Goal: Task Accomplishment & Management: Manage account settings

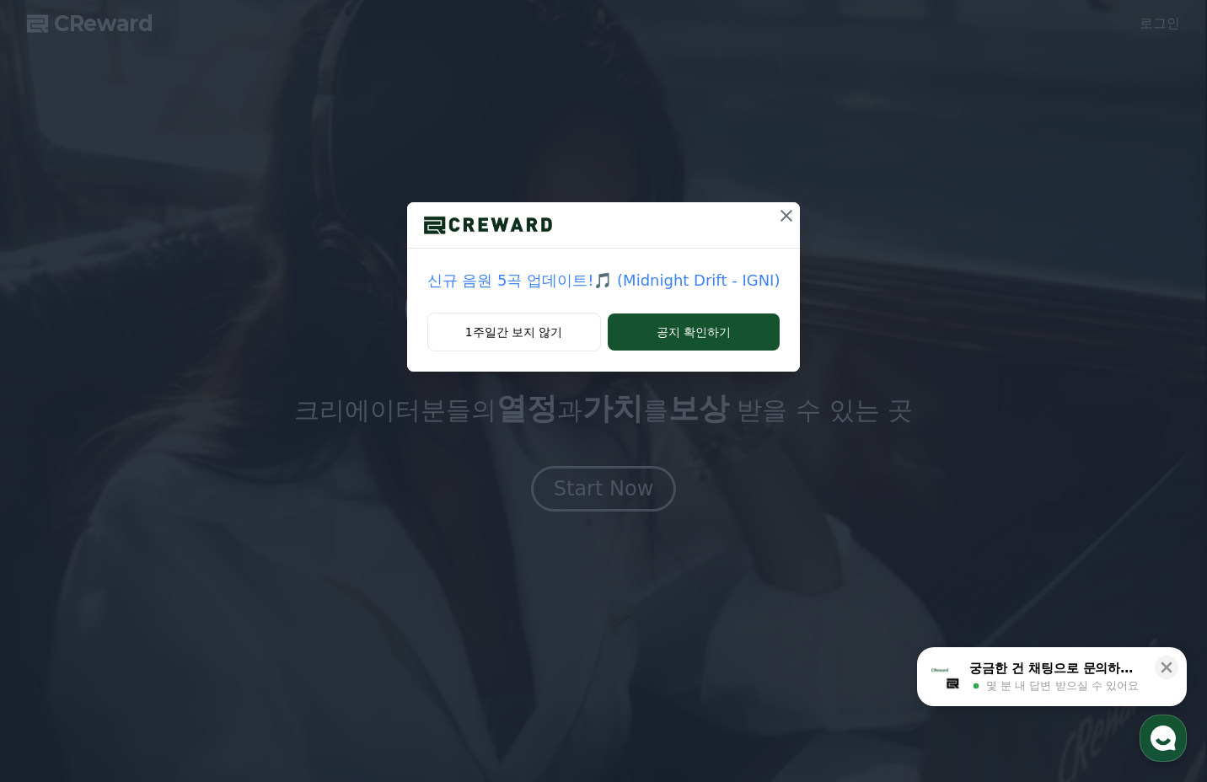
click at [785, 222] on icon at bounding box center [786, 216] width 20 height 20
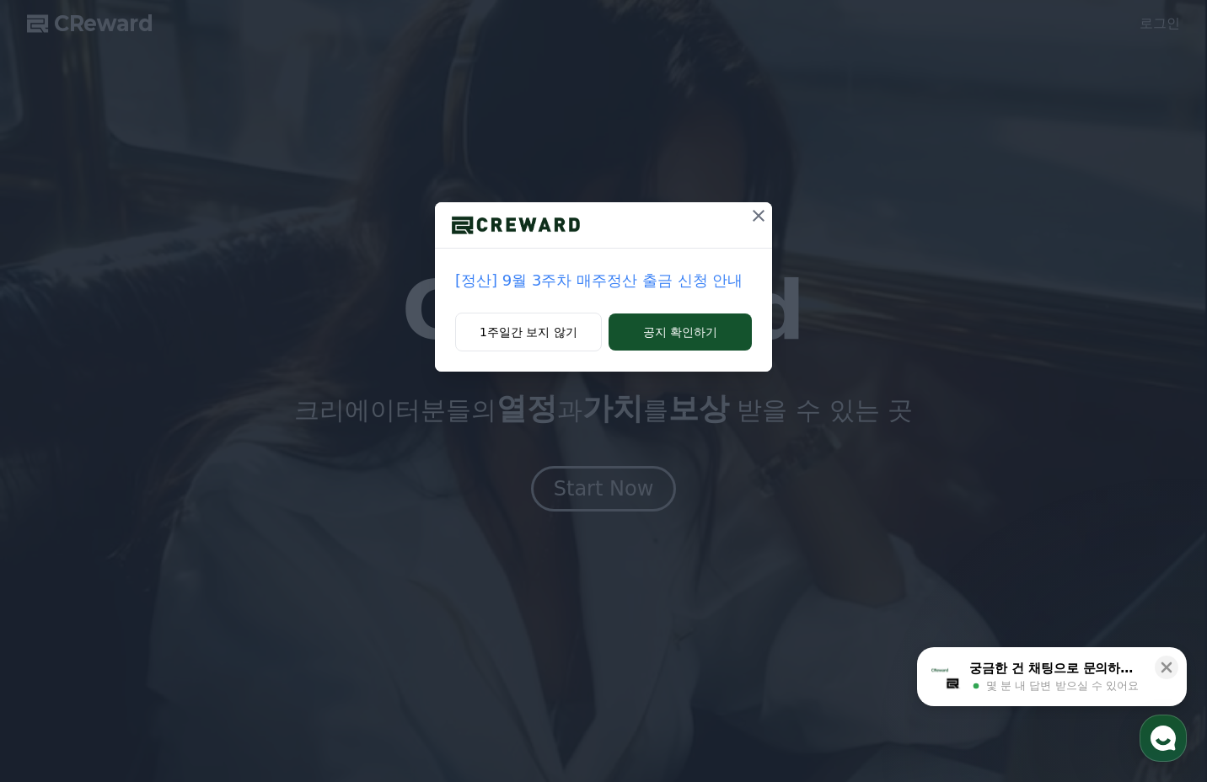
click at [752, 218] on icon at bounding box center [759, 216] width 20 height 20
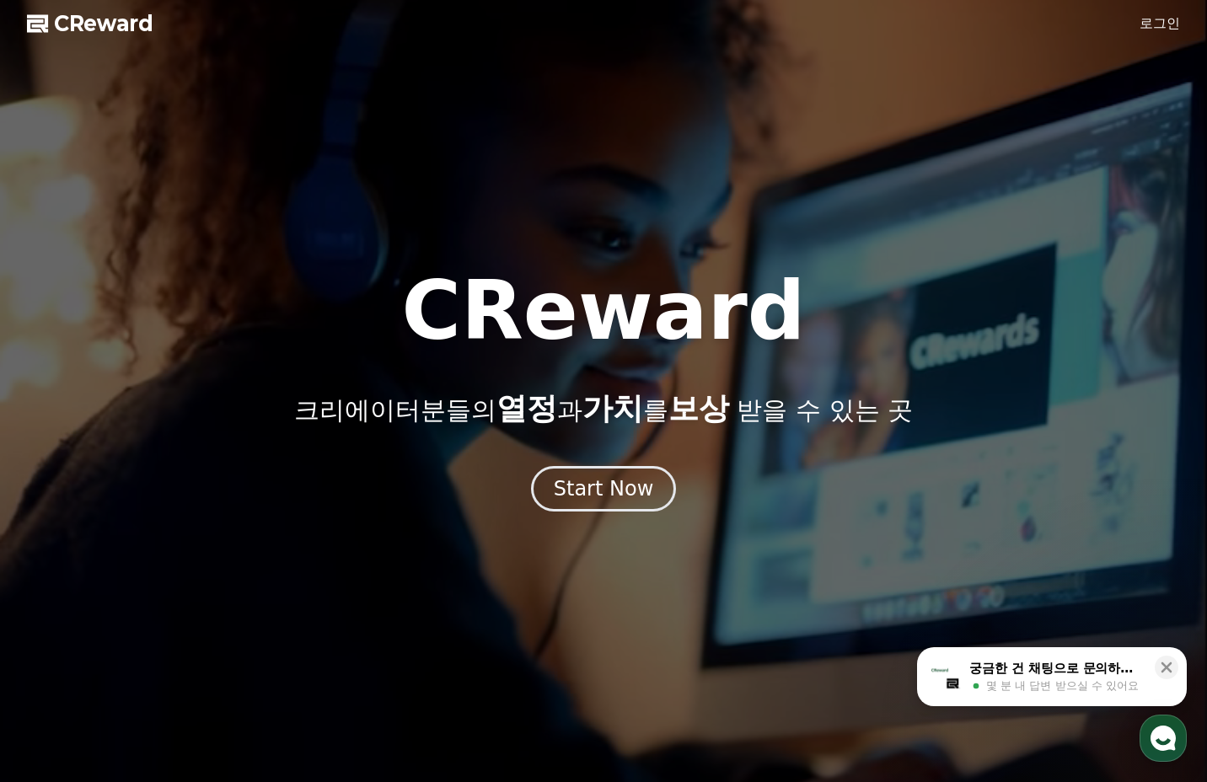
click at [1154, 25] on link "로그인" at bounding box center [1160, 23] width 40 height 20
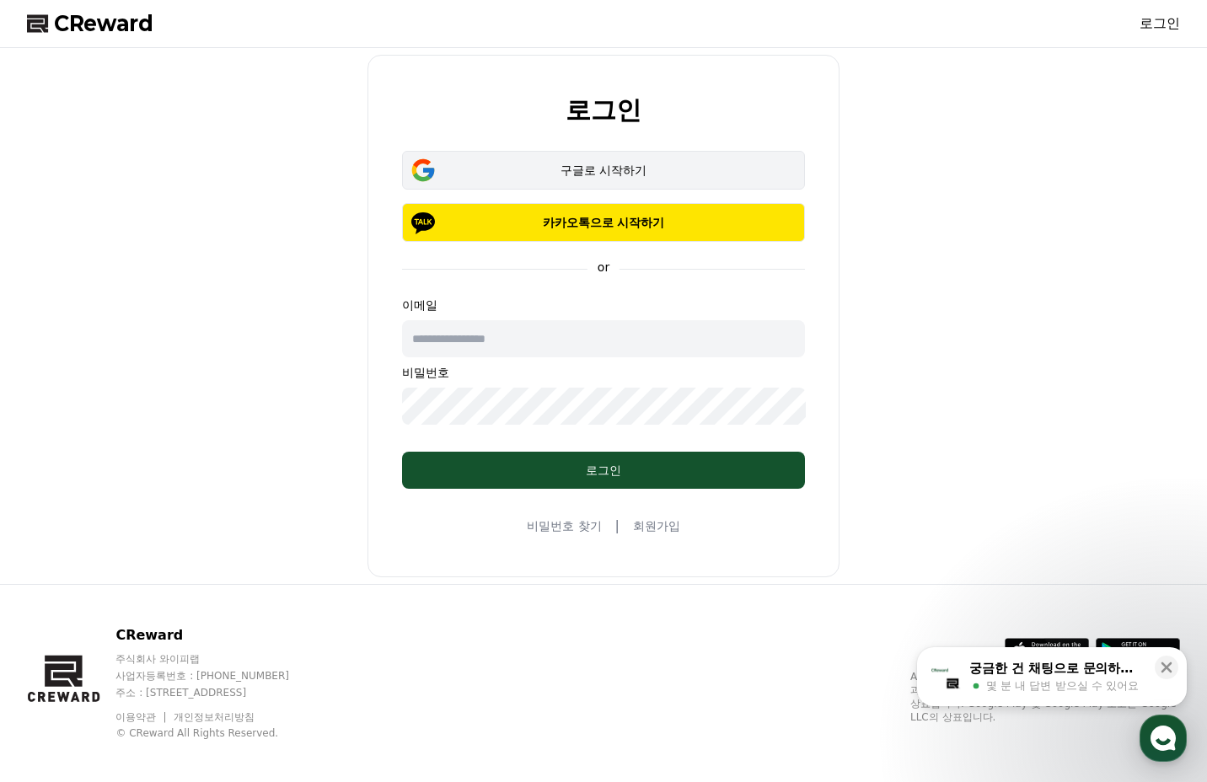
click at [597, 176] on div "구글로 시작하기" at bounding box center [604, 170] width 354 height 17
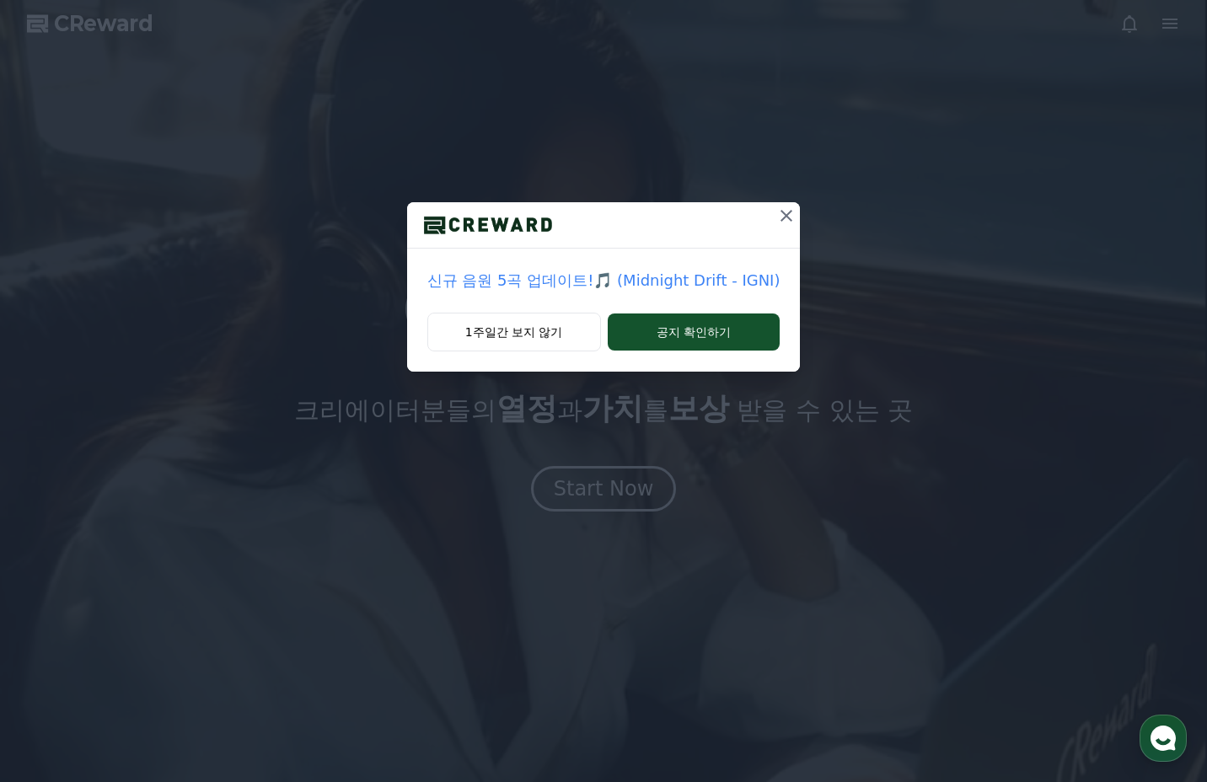
click at [780, 218] on icon at bounding box center [786, 216] width 20 height 20
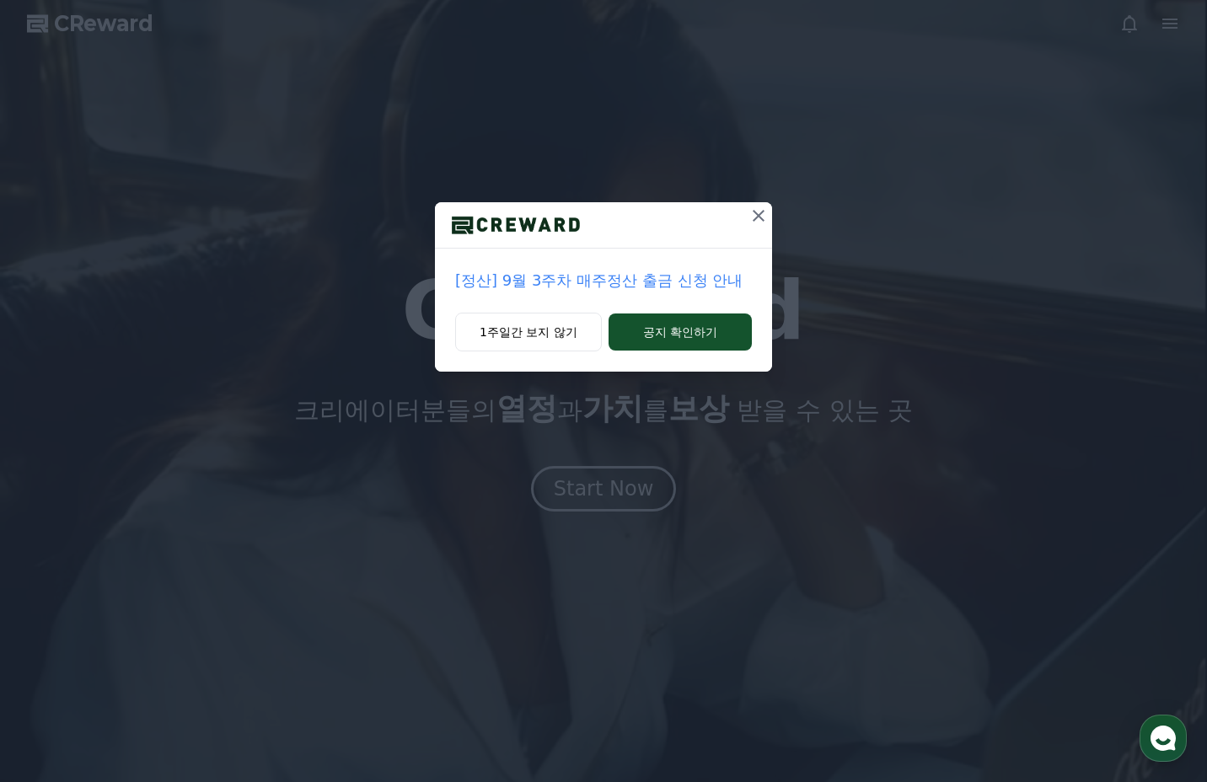
click at [766, 215] on icon at bounding box center [759, 216] width 20 height 20
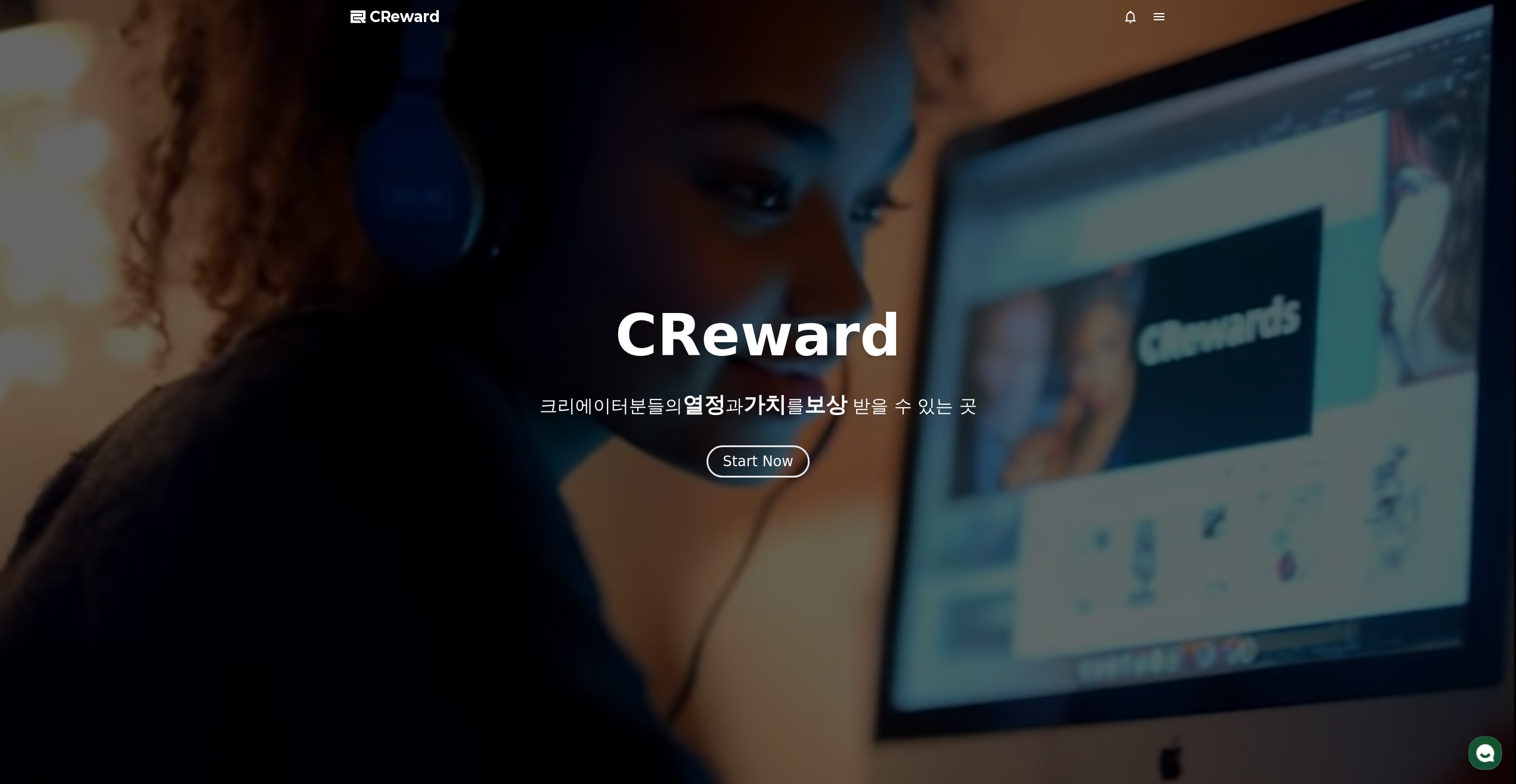
click at [853, 17] on icon at bounding box center [1159, 16] width 14 height 14
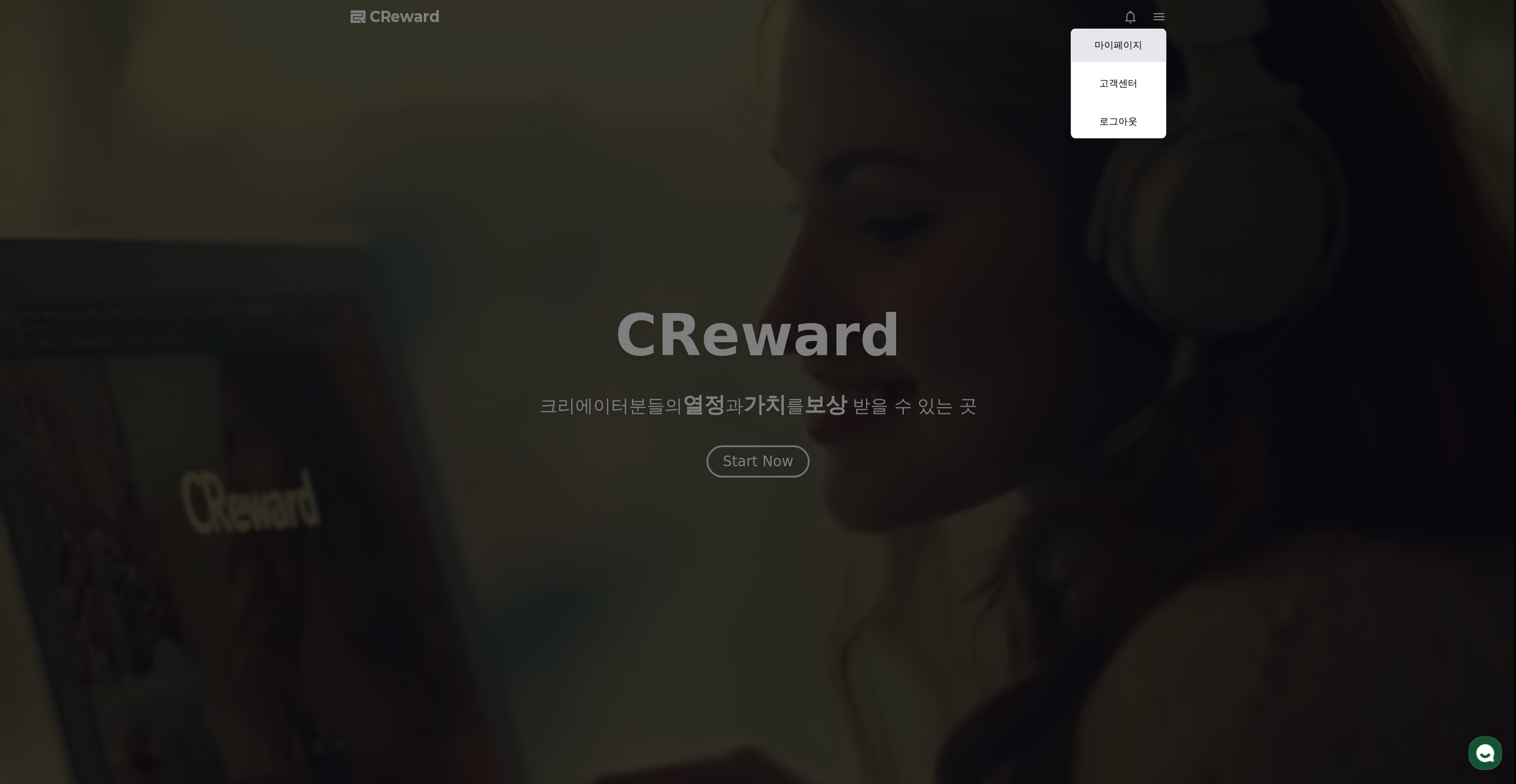
click at [853, 52] on link "마이페이지" at bounding box center [1118, 45] width 95 height 33
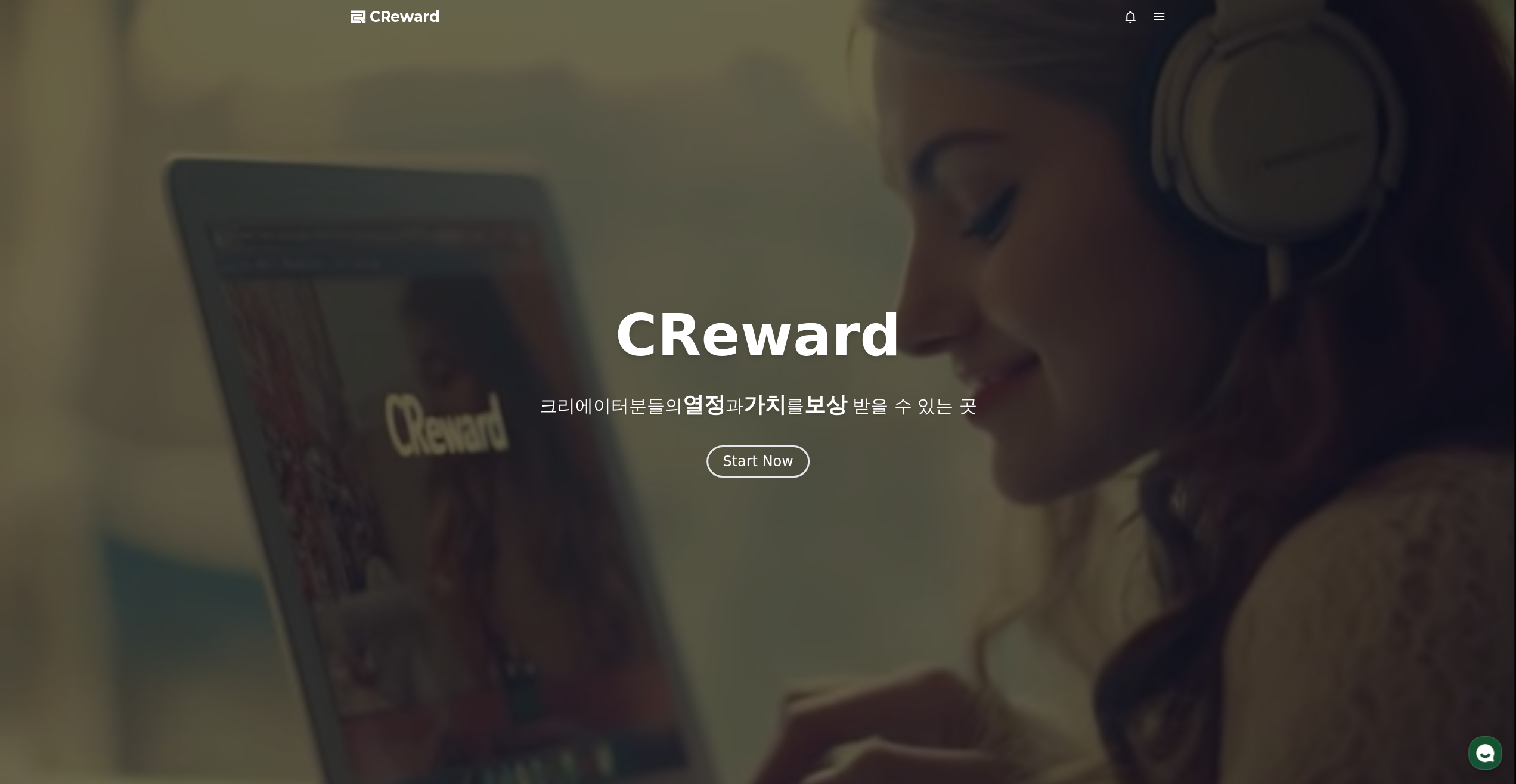
select select "**********"
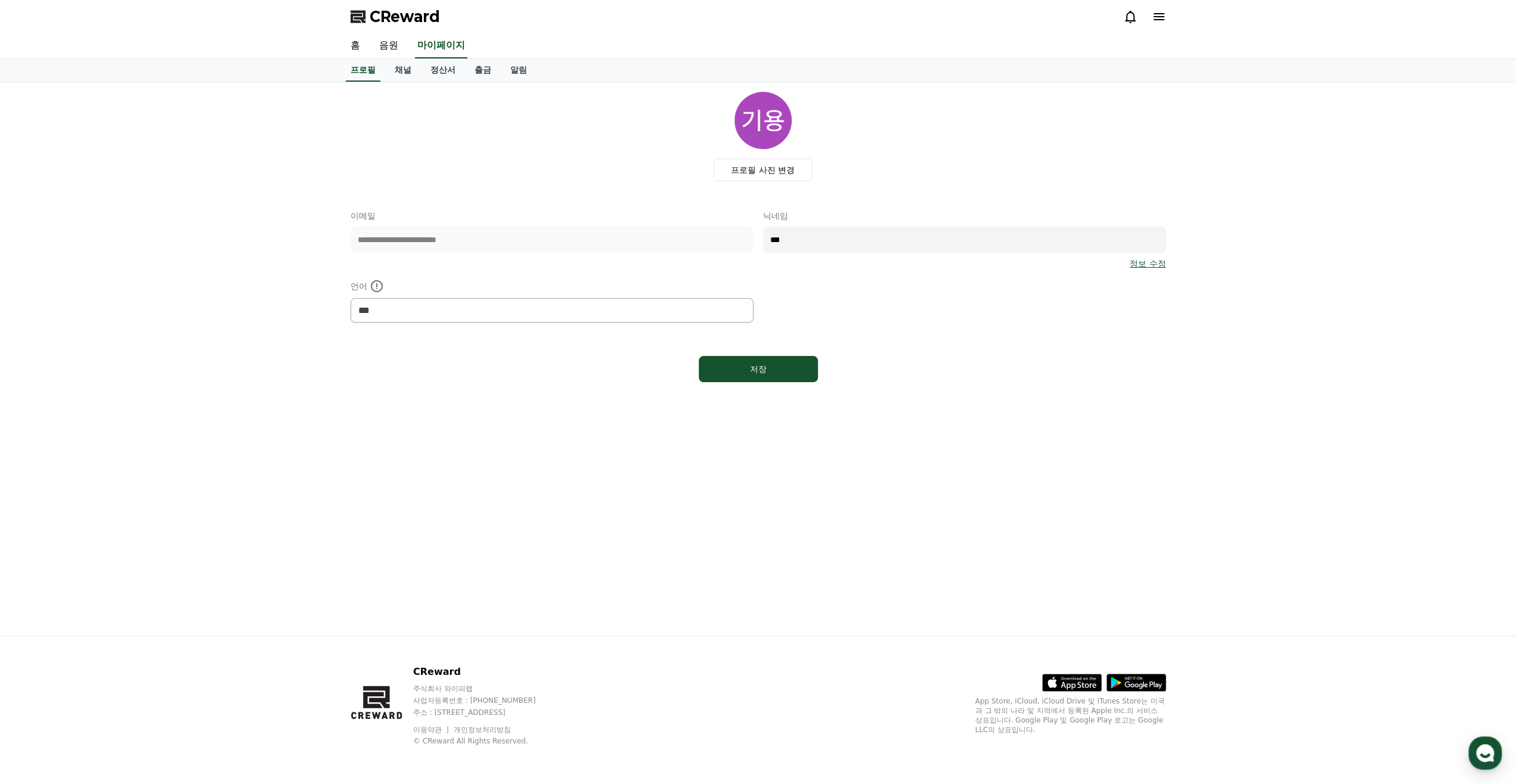
click at [460, 481] on div "**********" at bounding box center [758, 358] width 834 height 553
click at [404, 69] on link "채널" at bounding box center [403, 70] width 36 height 23
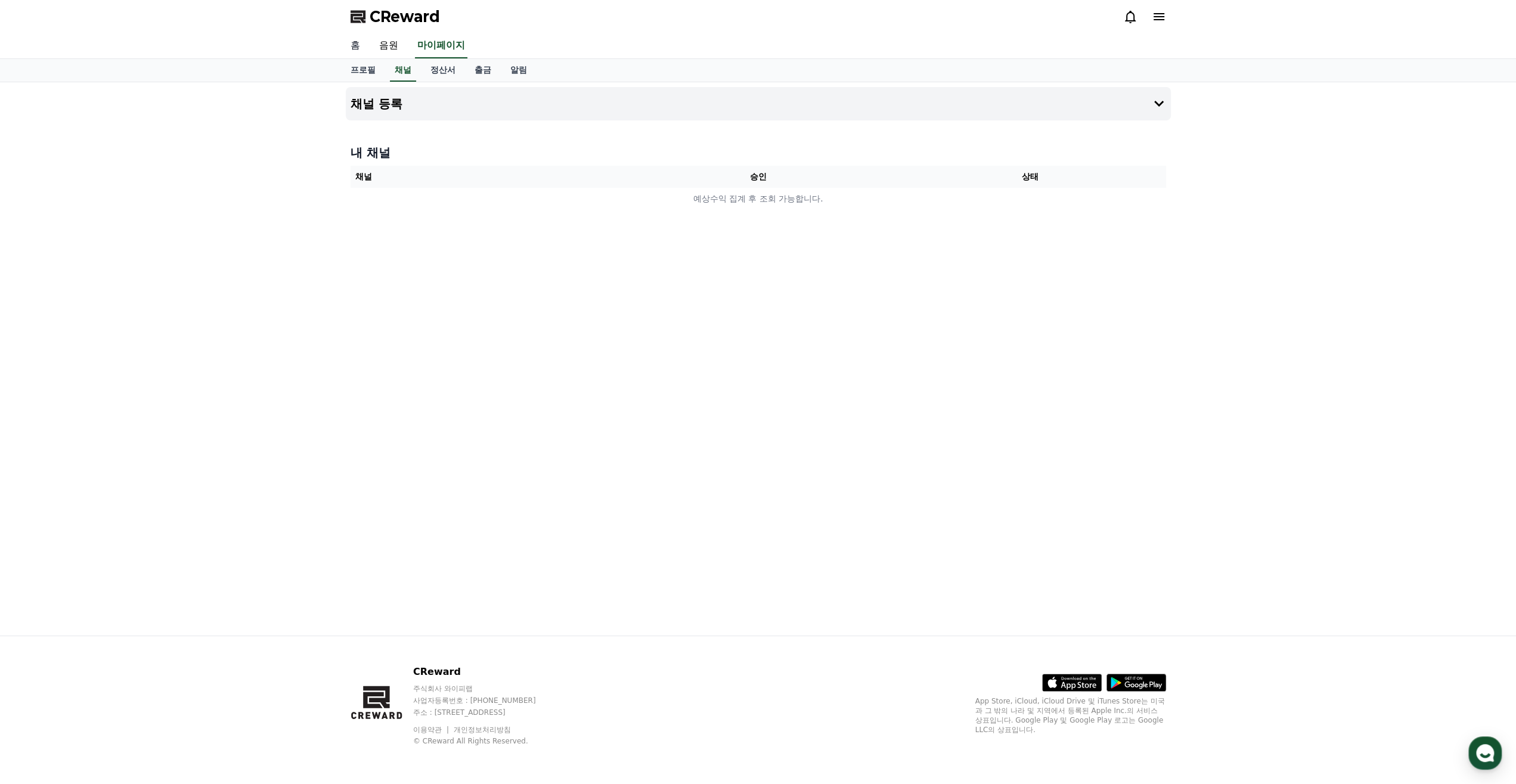
click at [355, 44] on link "홈" at bounding box center [355, 45] width 28 height 25
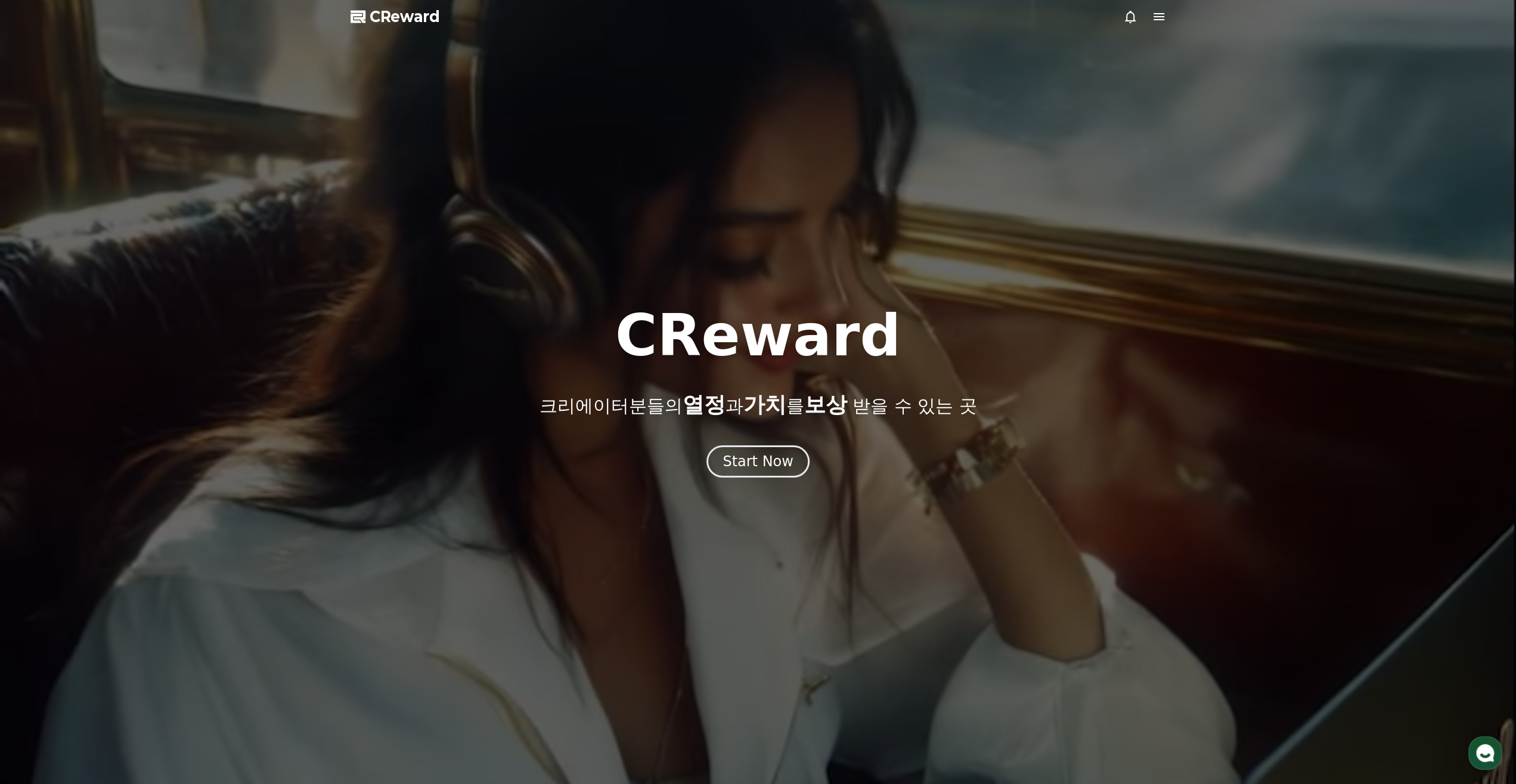
click at [385, 22] on span "CReward" at bounding box center [404, 16] width 70 height 19
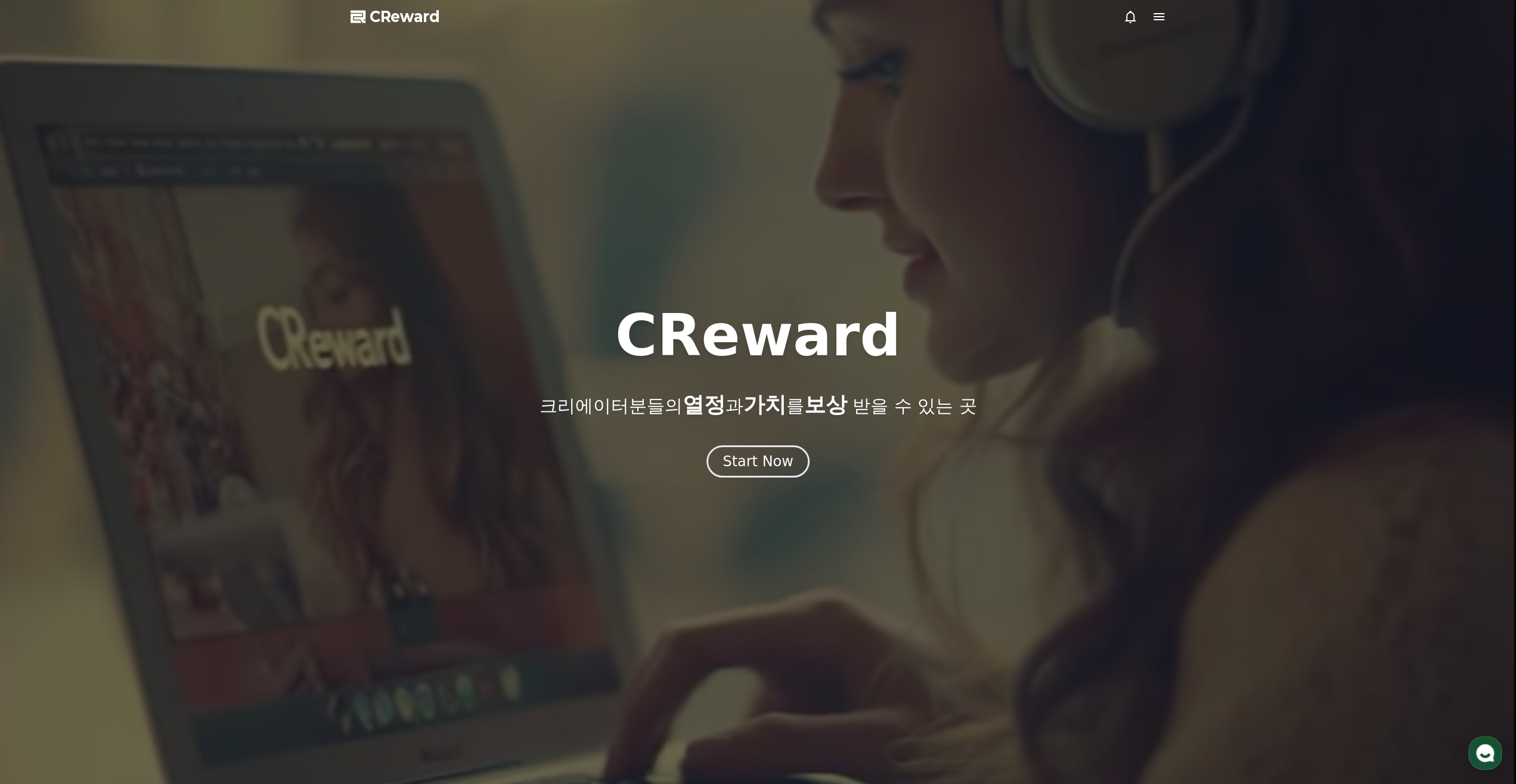
click at [853, 21] on div at bounding box center [1144, 16] width 43 height 14
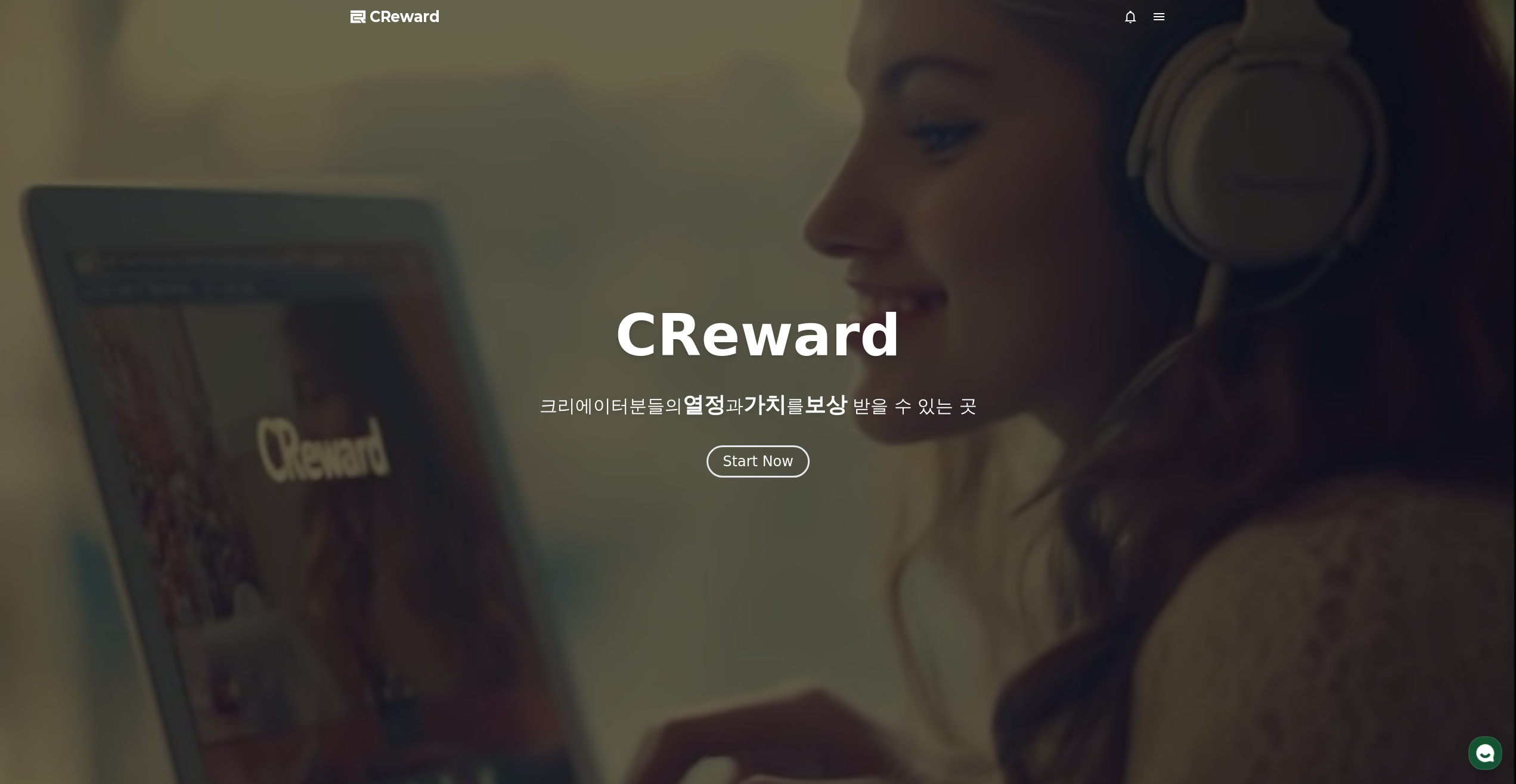
click at [853, 22] on icon at bounding box center [1159, 16] width 14 height 14
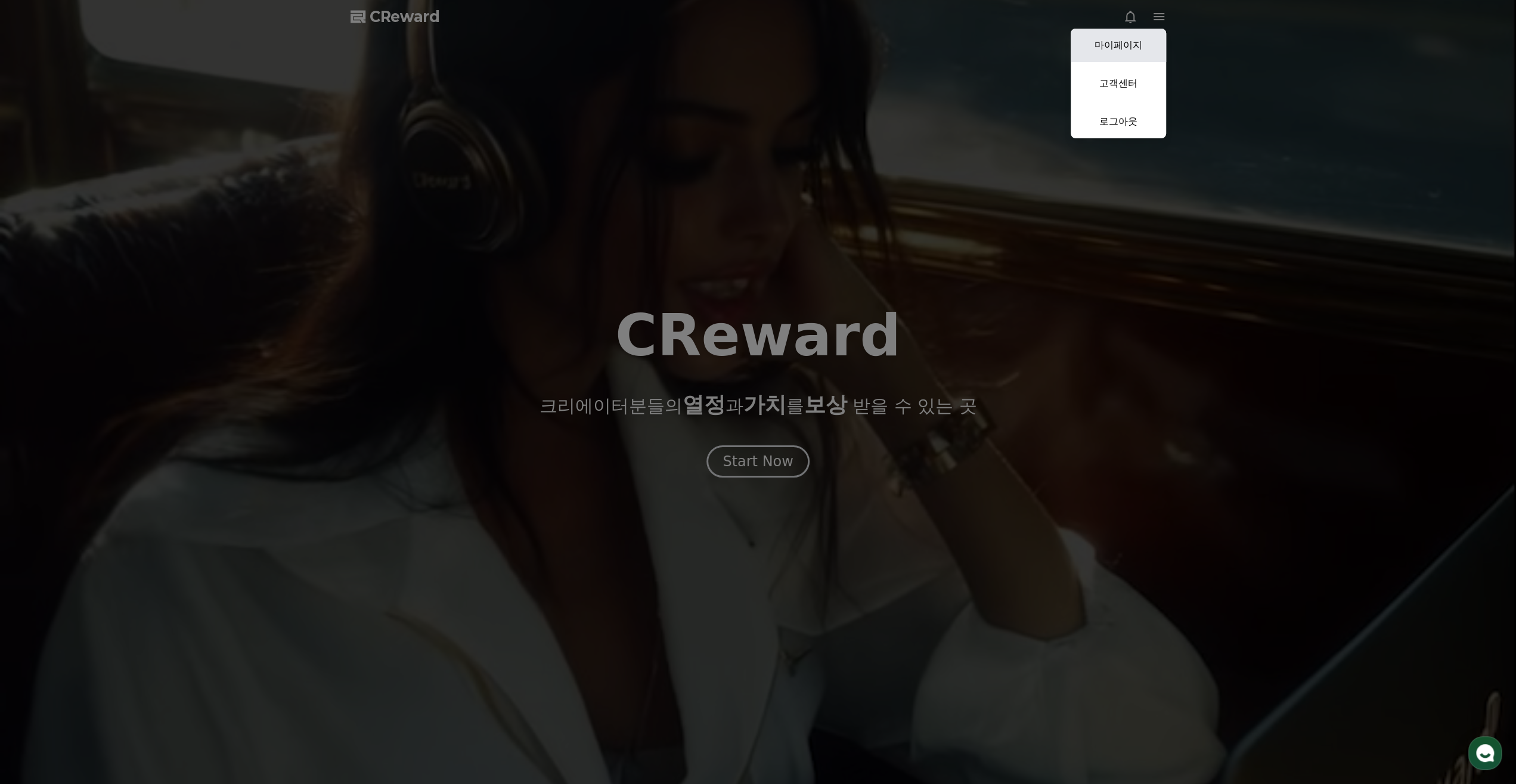
click at [853, 49] on link "마이페이지" at bounding box center [1118, 45] width 95 height 33
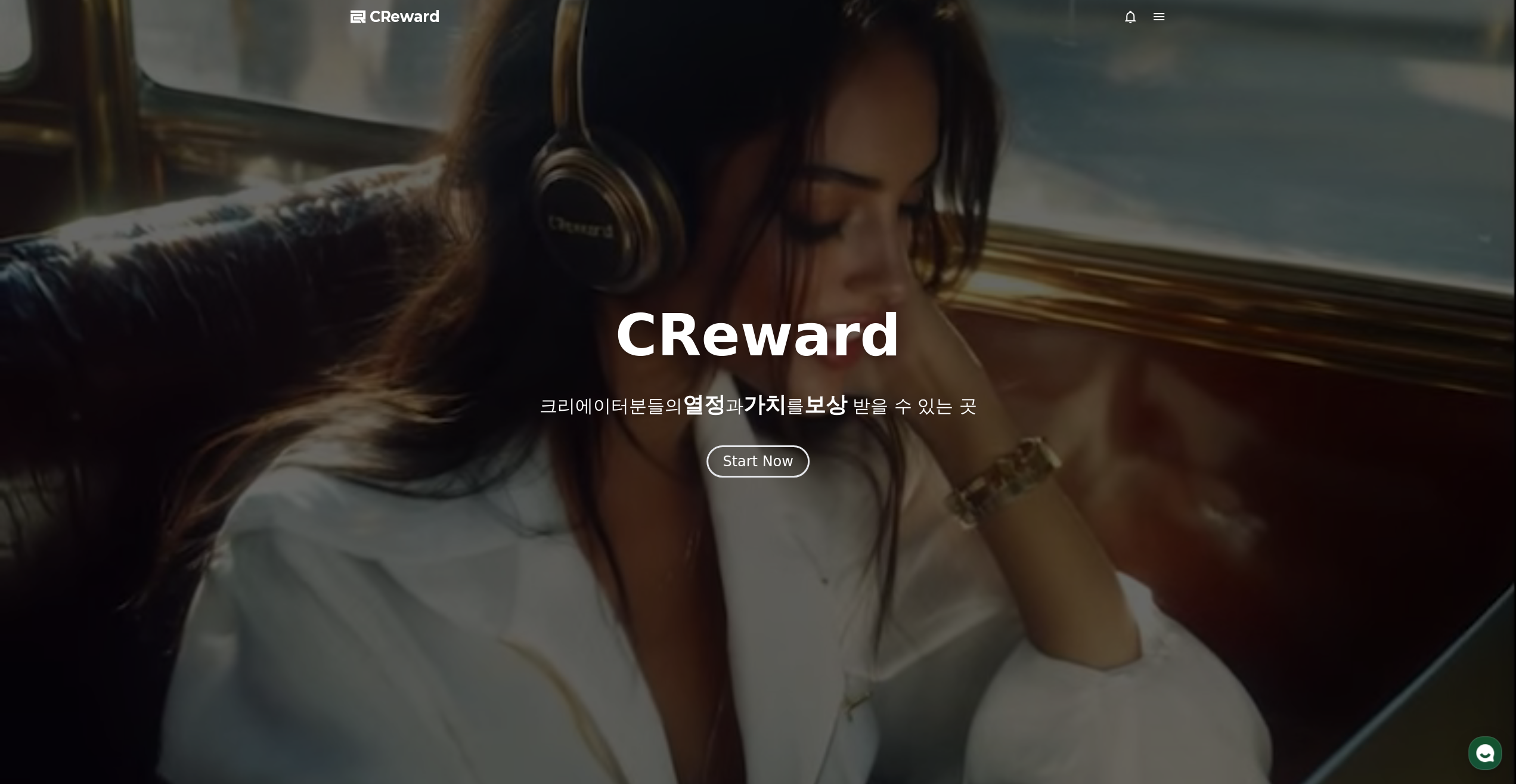
select select "**********"
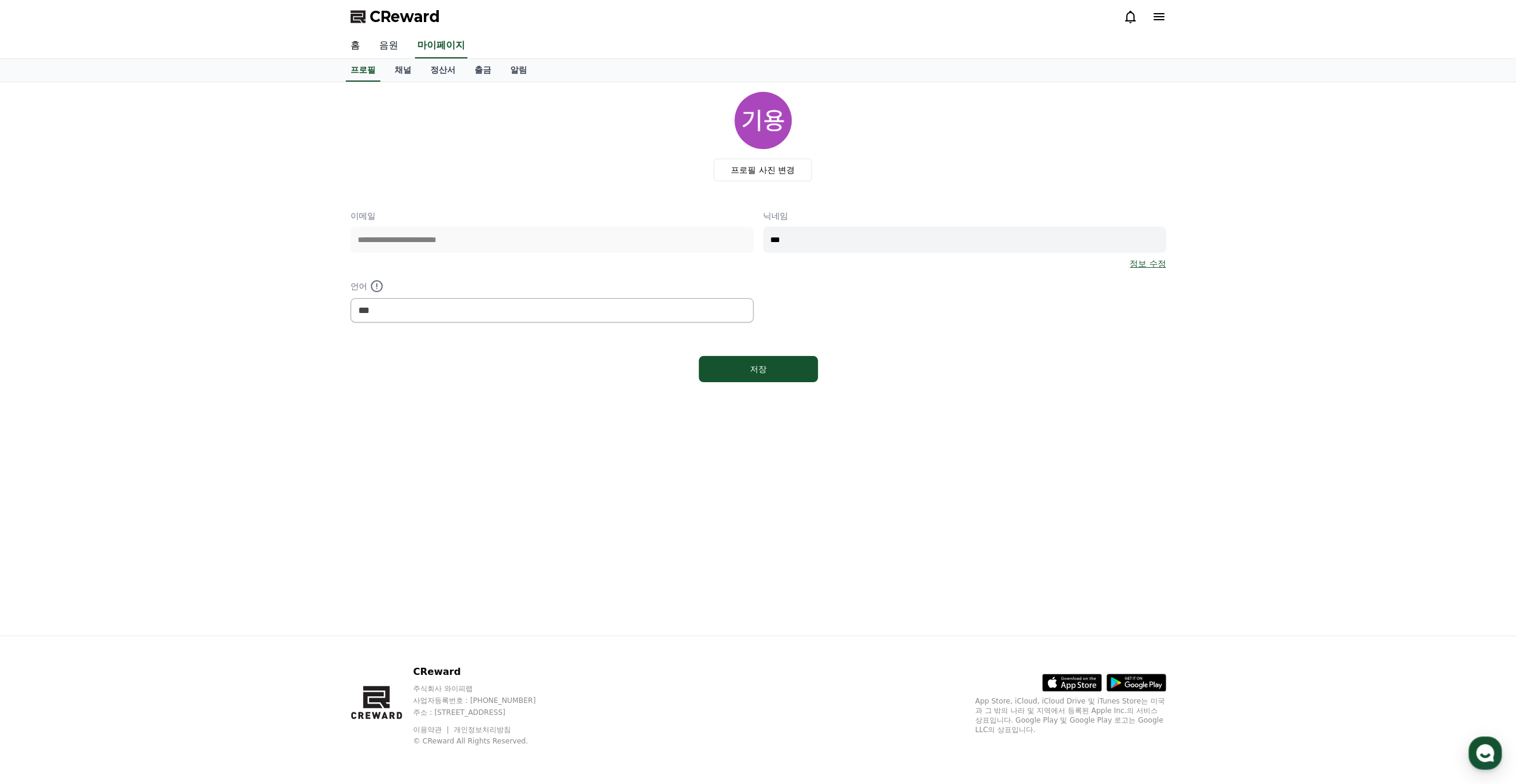
click at [390, 45] on link "음원" at bounding box center [389, 45] width 38 height 25
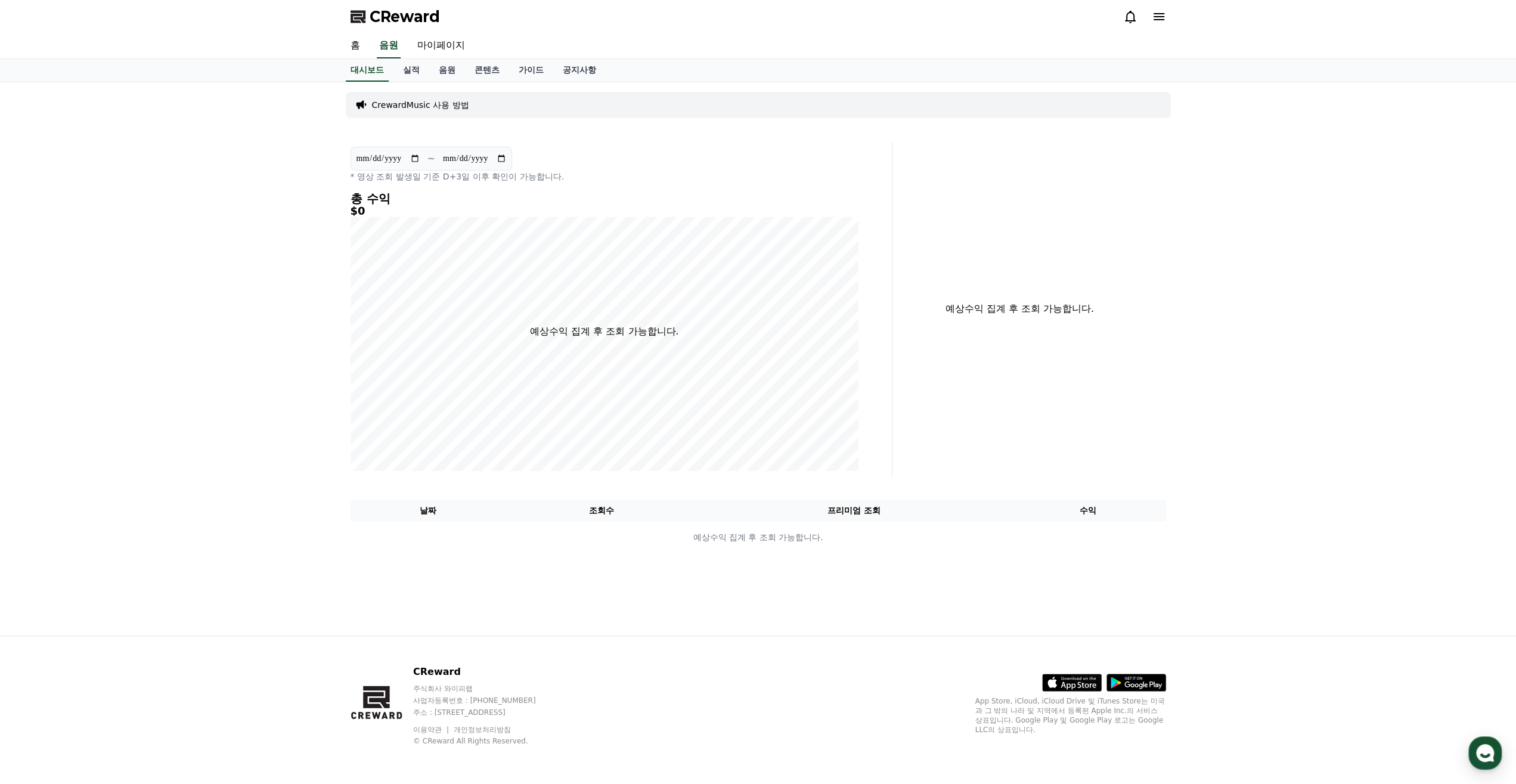
click at [424, 103] on p "CrewardMusic 사용 방법" at bounding box center [420, 105] width 97 height 12
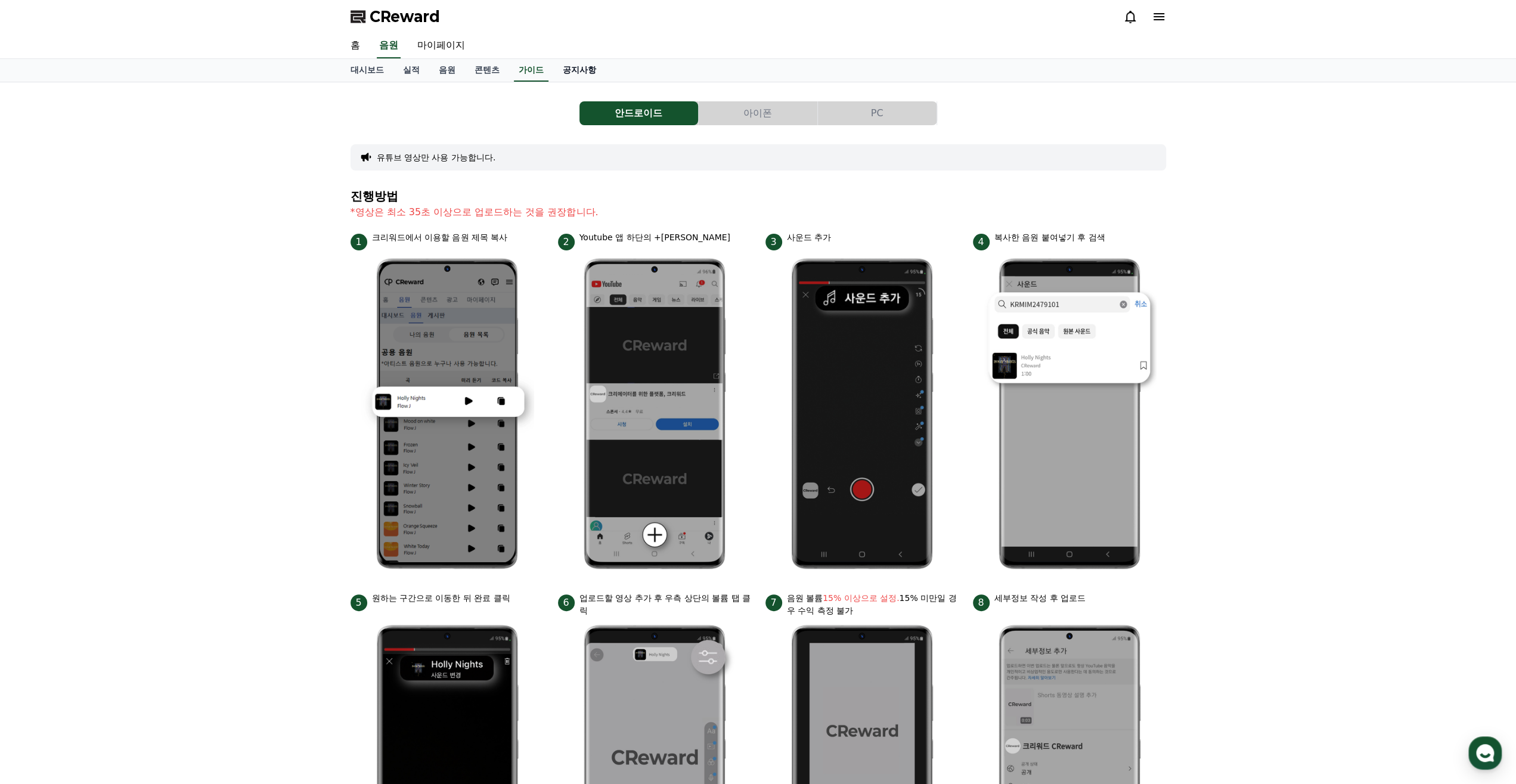
click at [580, 69] on link "공지사항" at bounding box center [579, 70] width 52 height 23
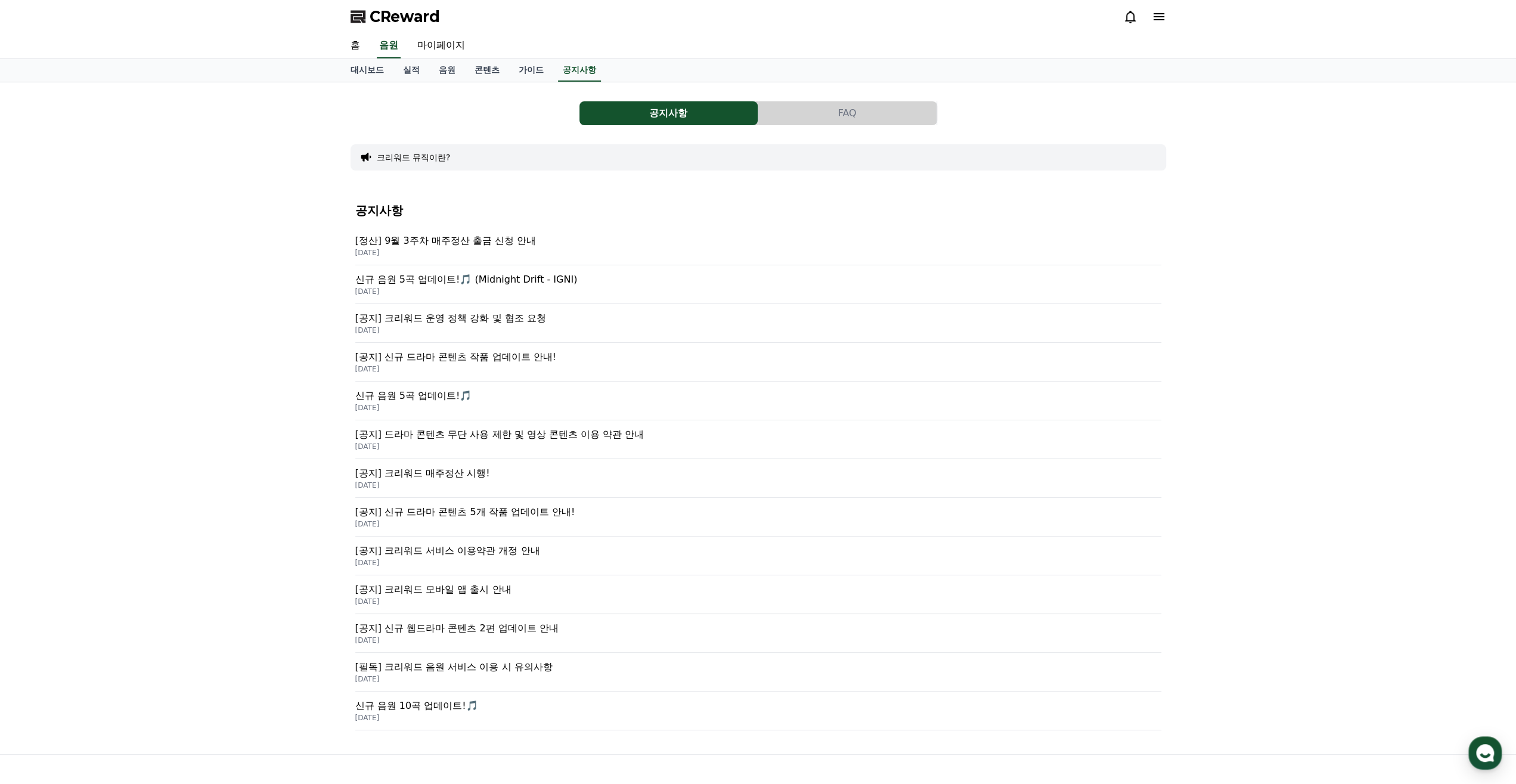
click at [441, 354] on p "[공지] 신규 드라마 콘텐츠 작품 업데이트 안내!" at bounding box center [758, 357] width 806 height 14
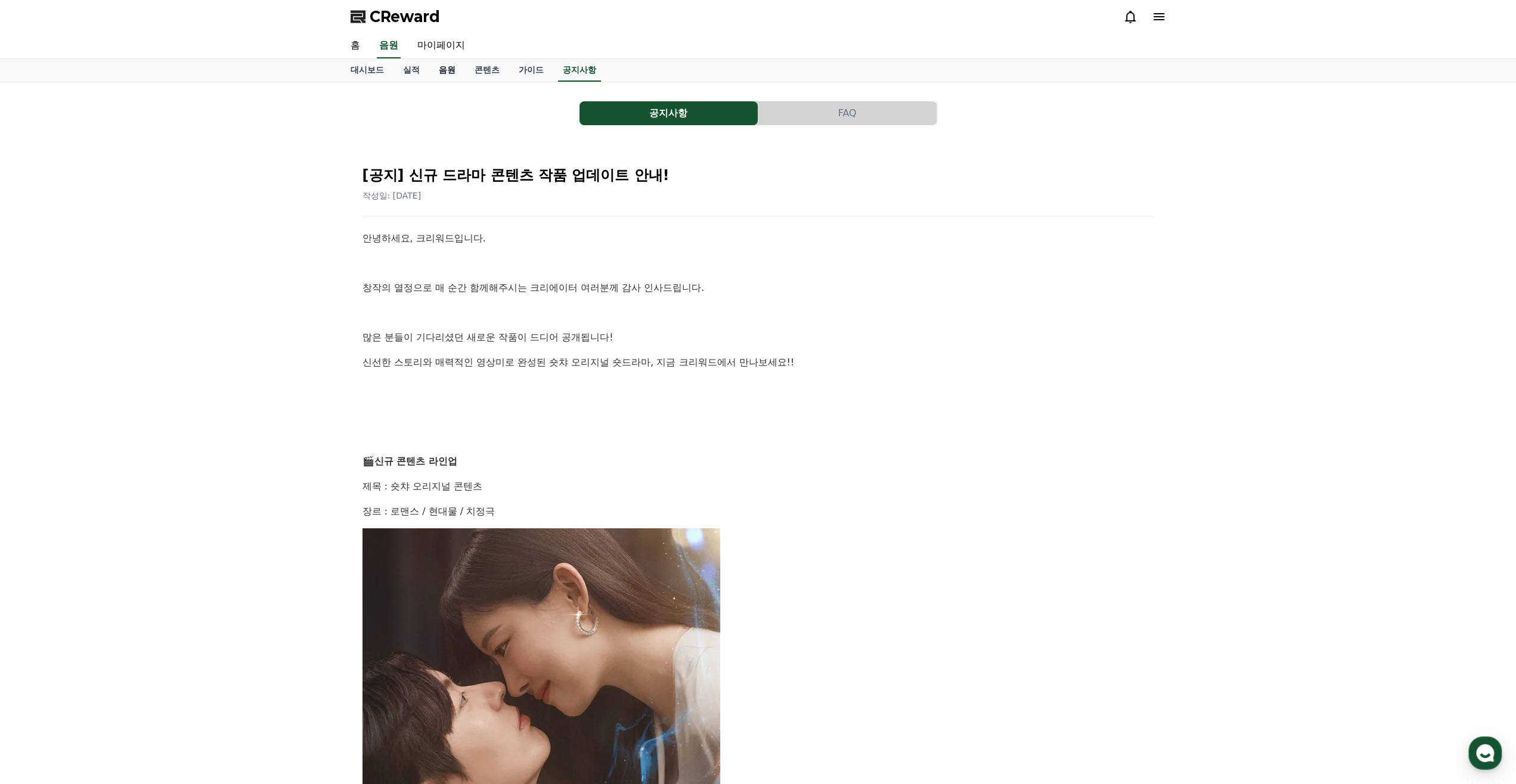
click at [441, 66] on link "음원" at bounding box center [447, 70] width 36 height 23
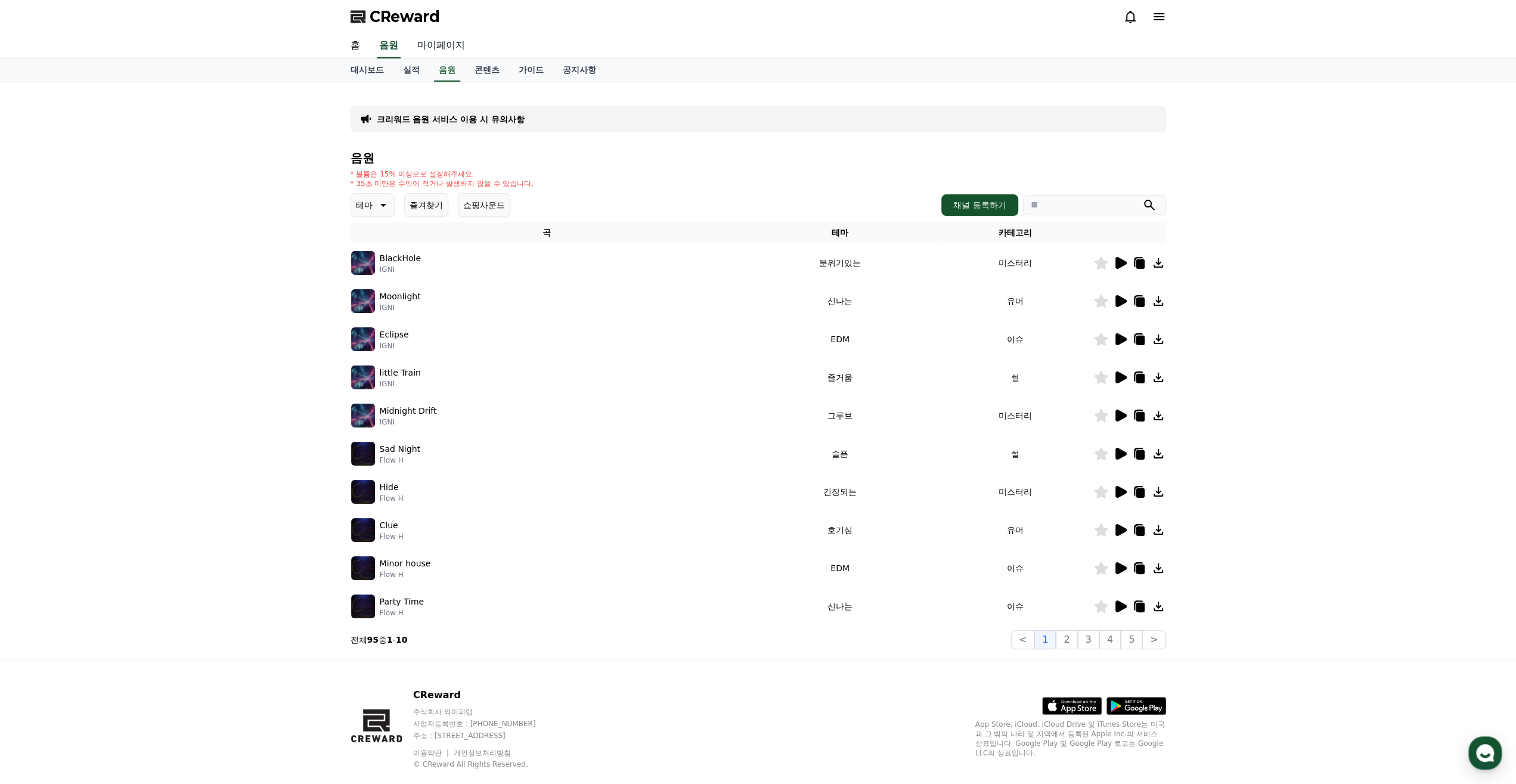
click at [436, 49] on link "마이페이지" at bounding box center [441, 45] width 66 height 25
select select "**********"
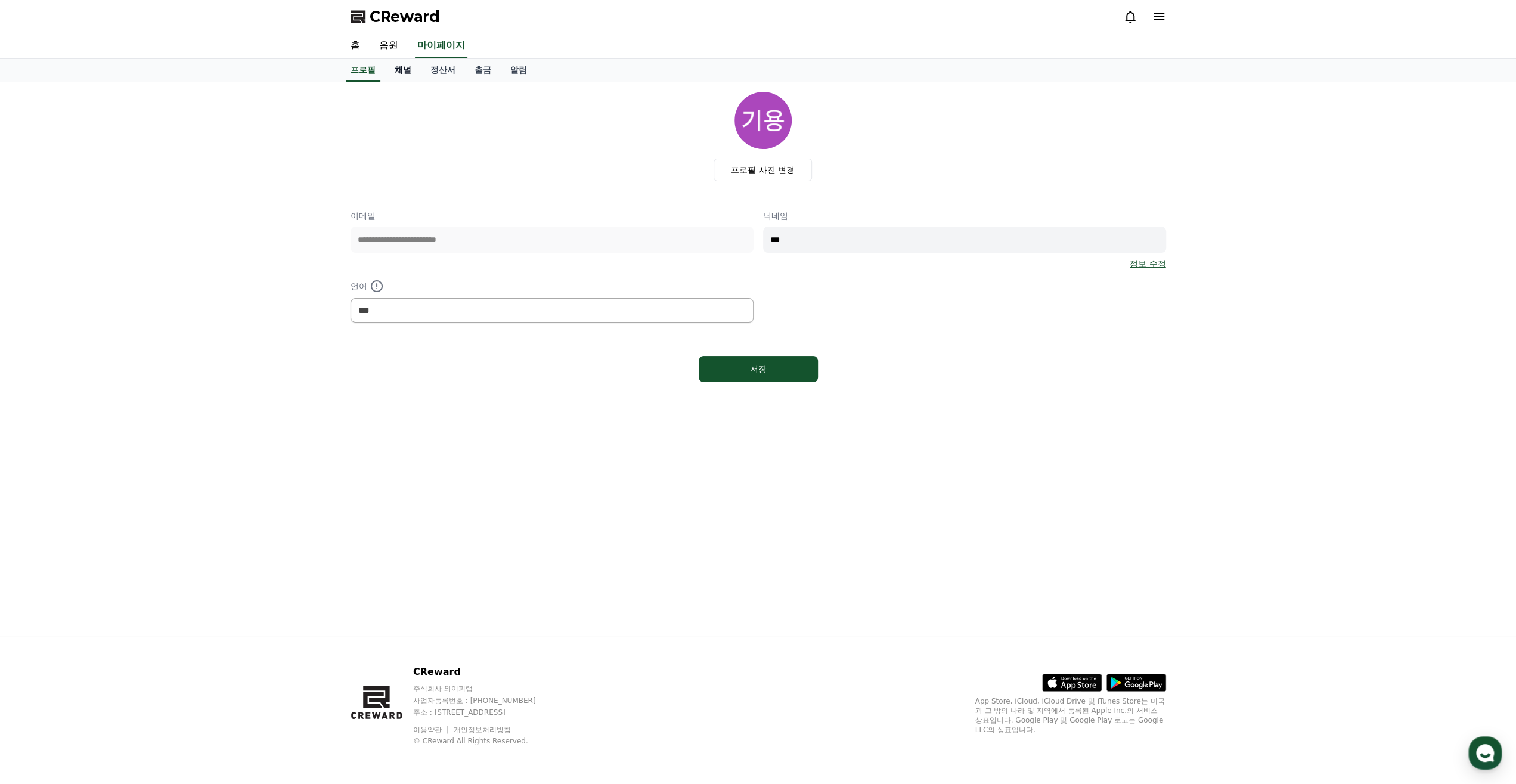
click at [409, 72] on link "채널" at bounding box center [403, 70] width 36 height 23
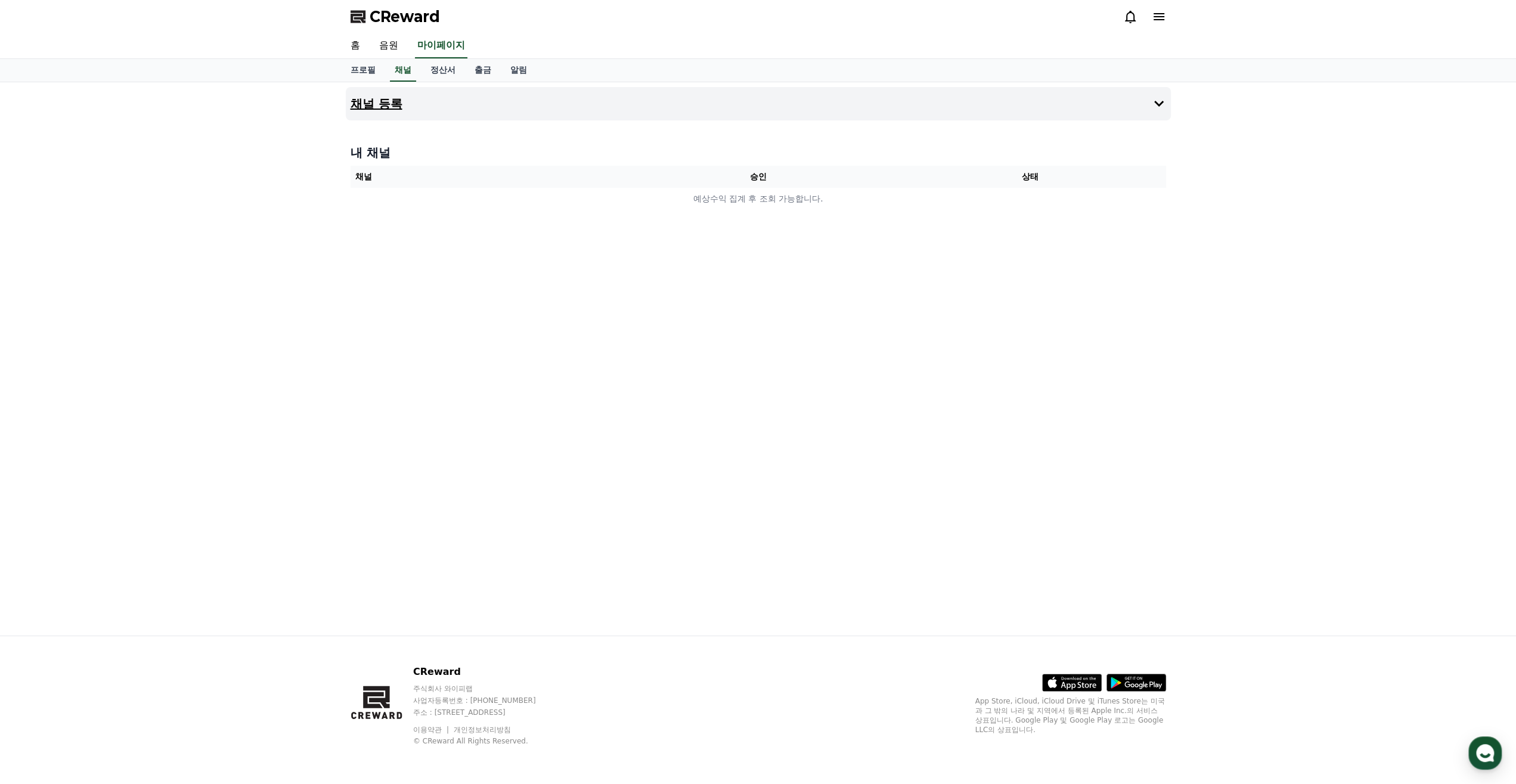
click at [380, 100] on h4 "채널 등록" at bounding box center [376, 103] width 52 height 13
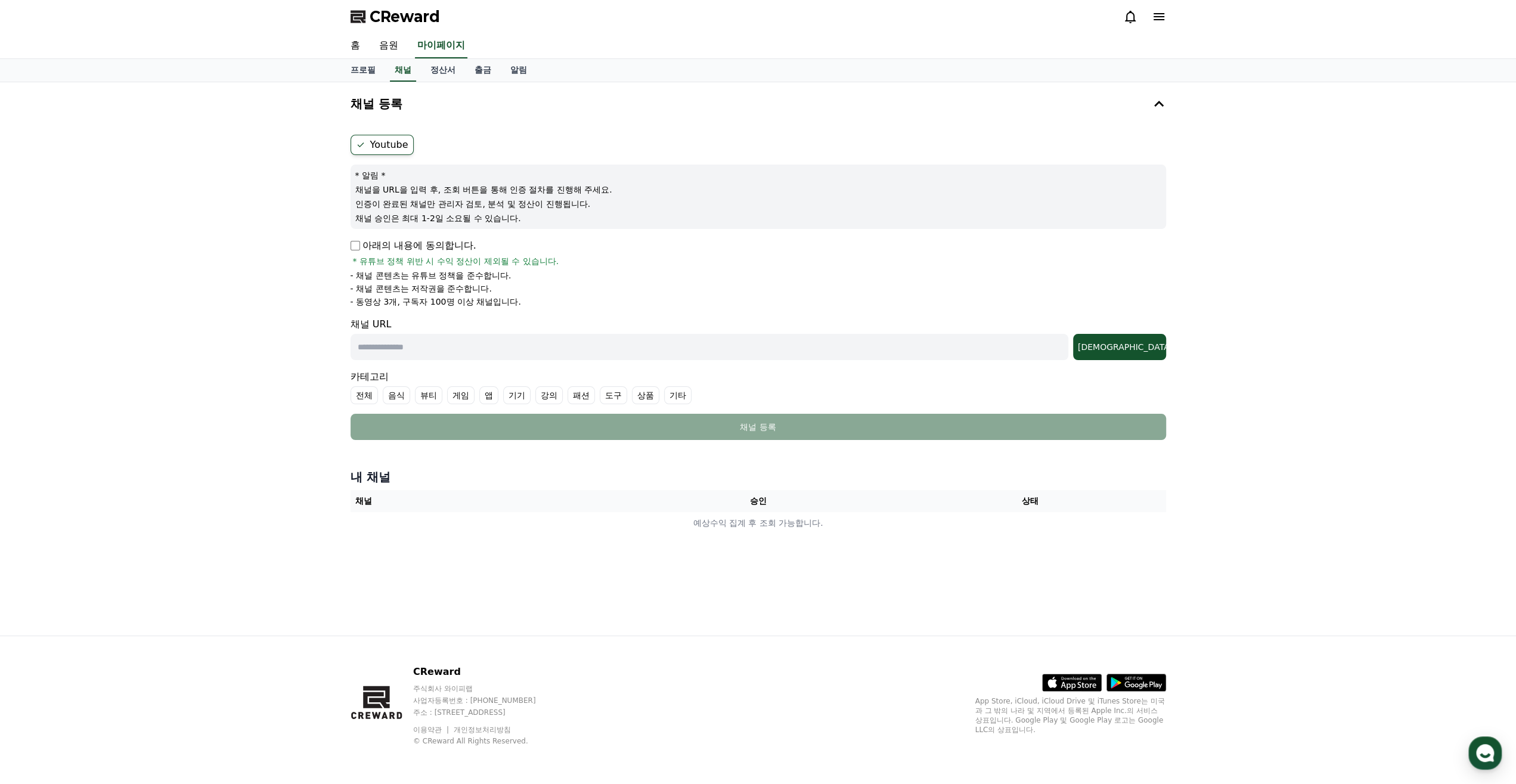
click at [356, 251] on p "아래의 내용에 동의합니다." at bounding box center [414, 245] width 126 height 14
click at [351, 250] on p "아래의 내용에 동의합니다." at bounding box center [414, 245] width 126 height 14
click at [374, 147] on label "Youtube" at bounding box center [382, 145] width 63 height 21
click at [392, 345] on input "text" at bounding box center [709, 346] width 718 height 26
paste input "**********"
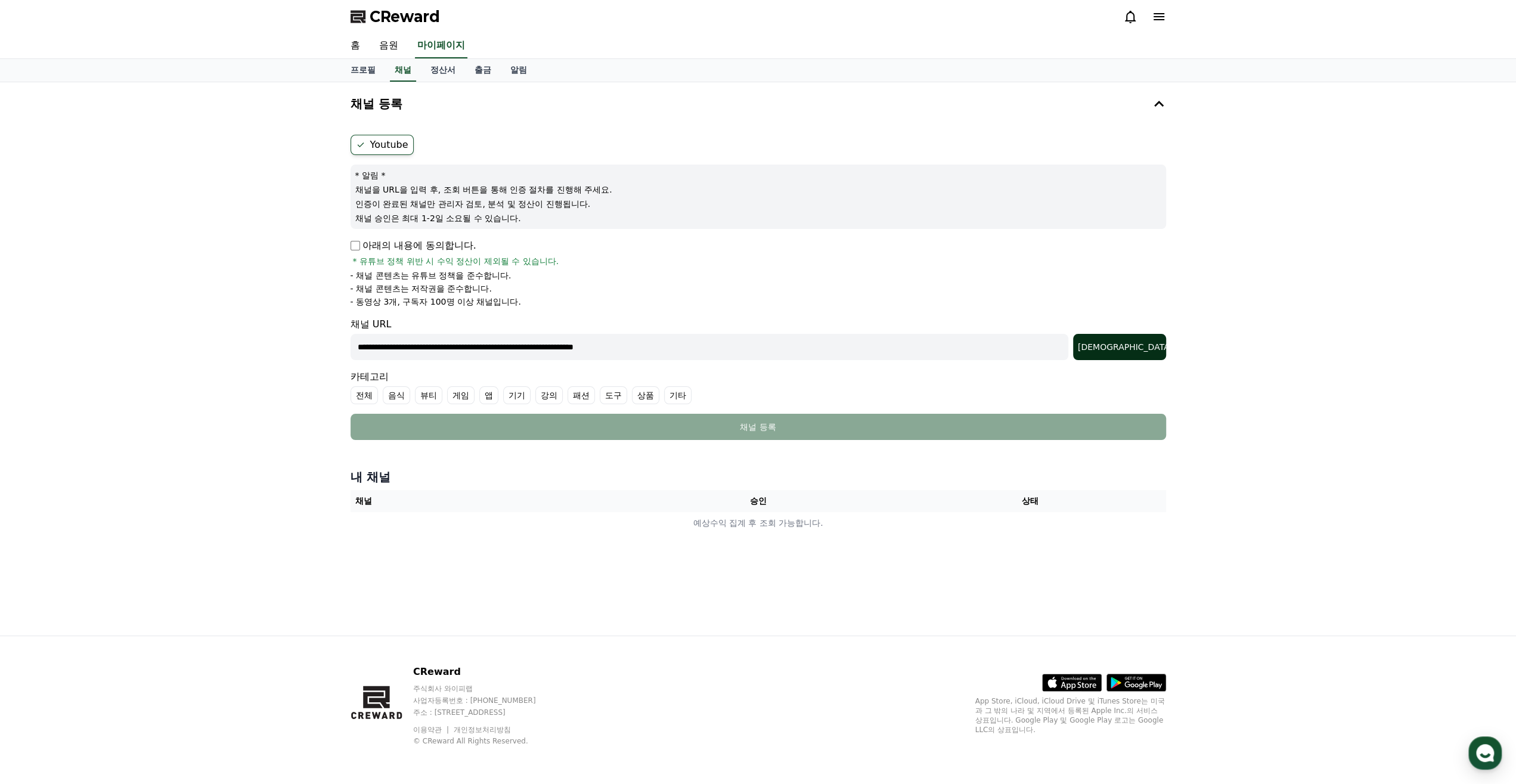
type input "**********"
click at [853, 348] on div "조회" at bounding box center [1119, 346] width 83 height 12
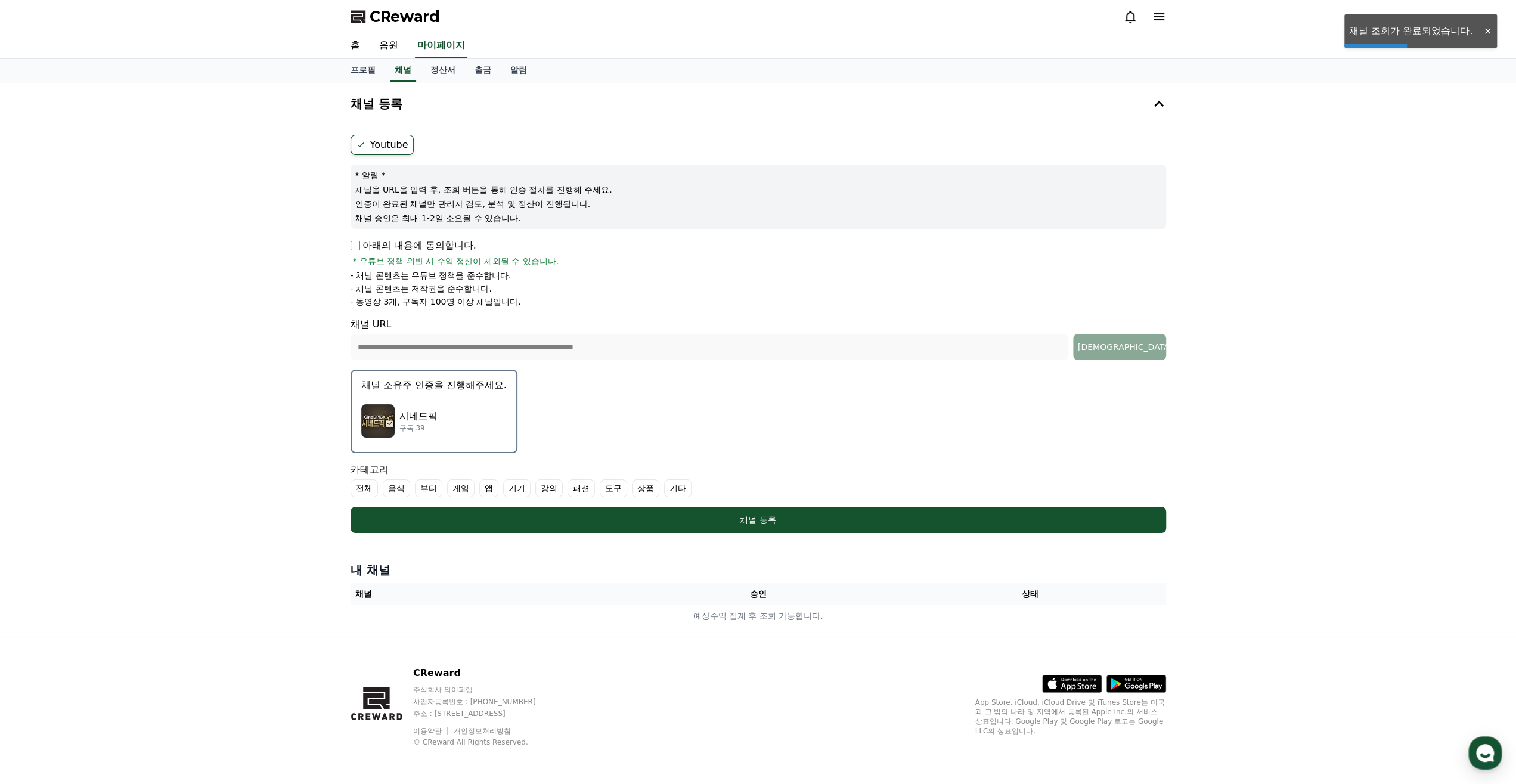
click at [378, 416] on img "button" at bounding box center [378, 421] width 33 height 33
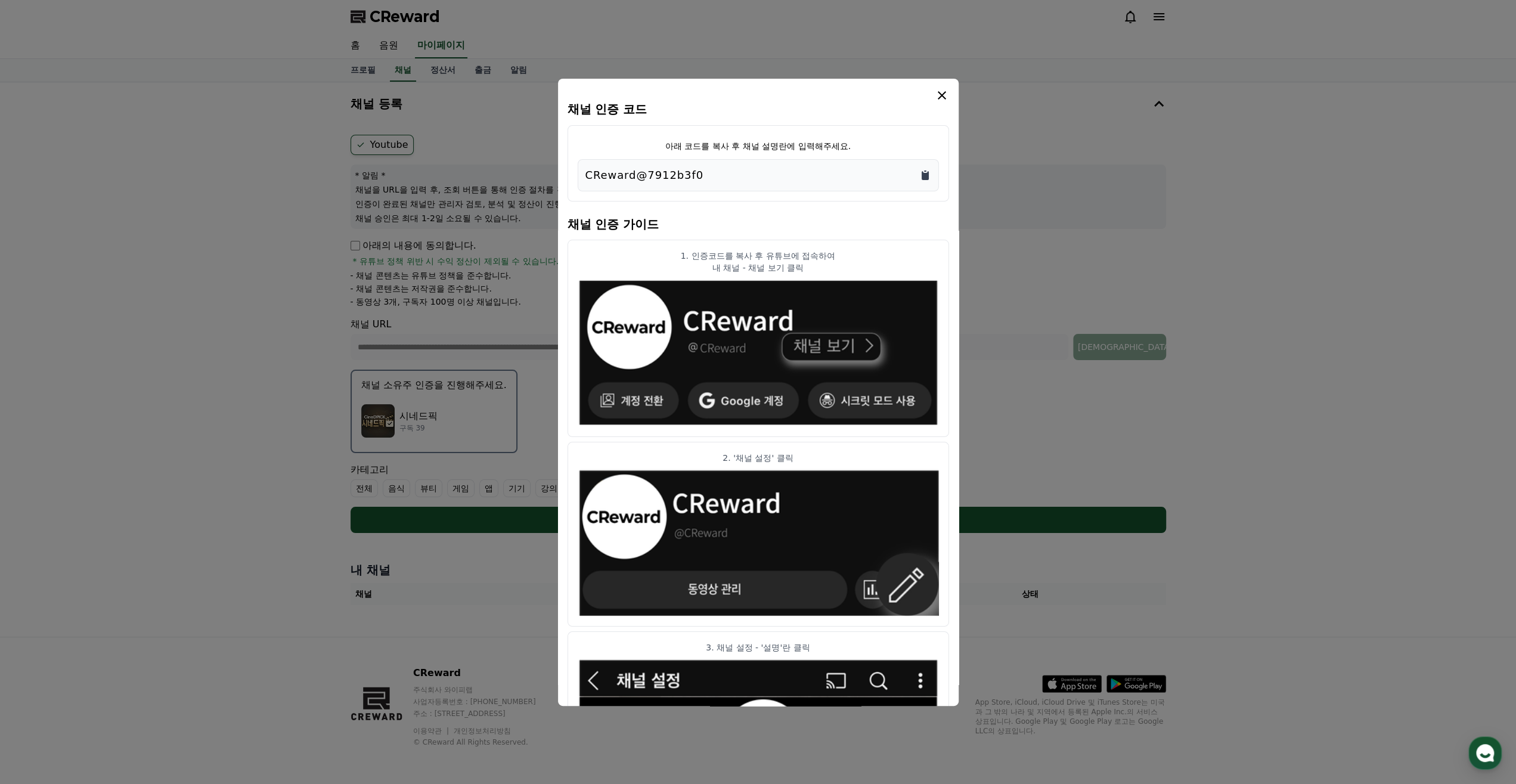
click at [853, 171] on icon "Copy to clipboard" at bounding box center [925, 175] width 12 height 12
click at [853, 93] on icon "modal" at bounding box center [942, 95] width 8 height 8
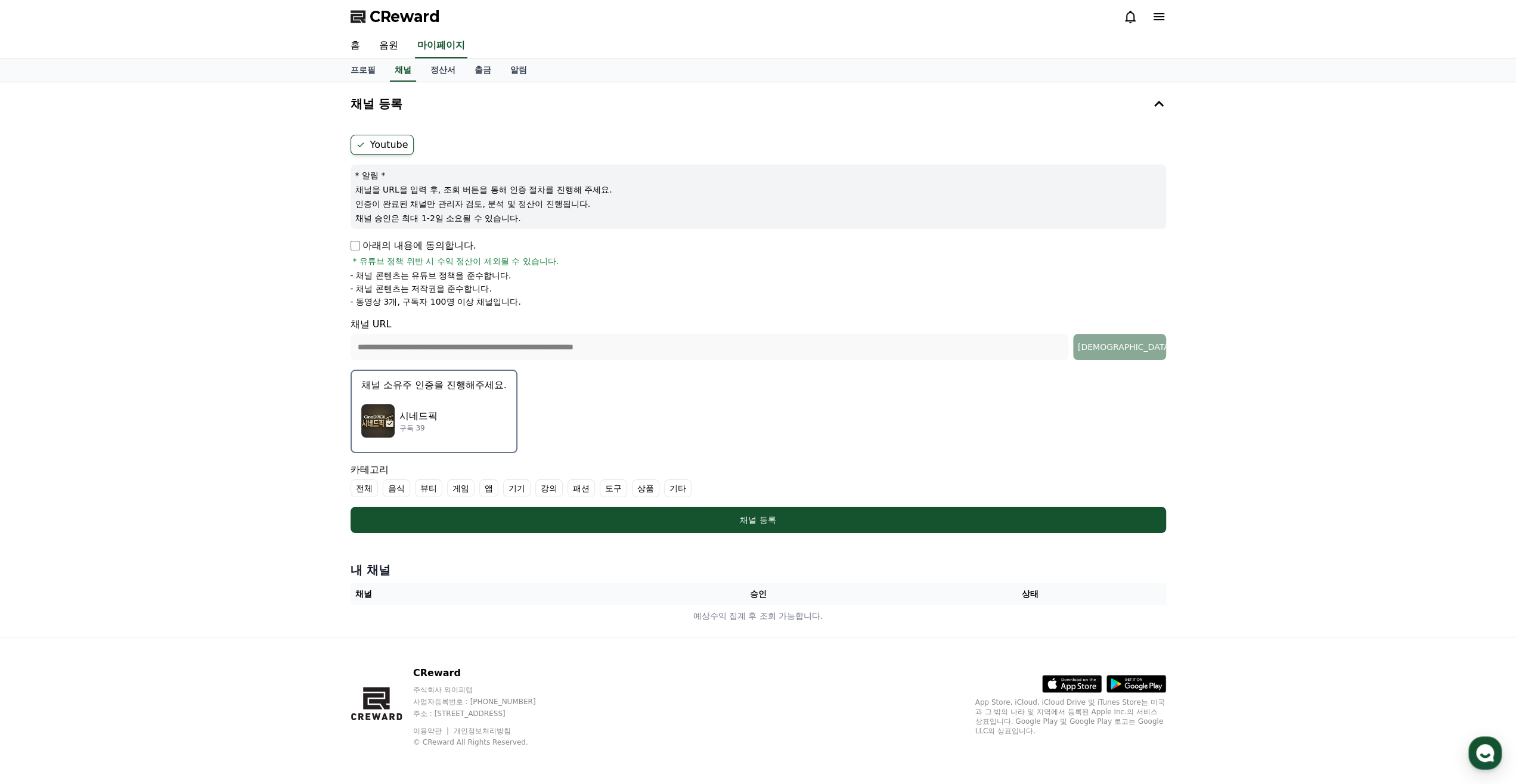
click at [386, 425] on img "button" at bounding box center [378, 421] width 33 height 33
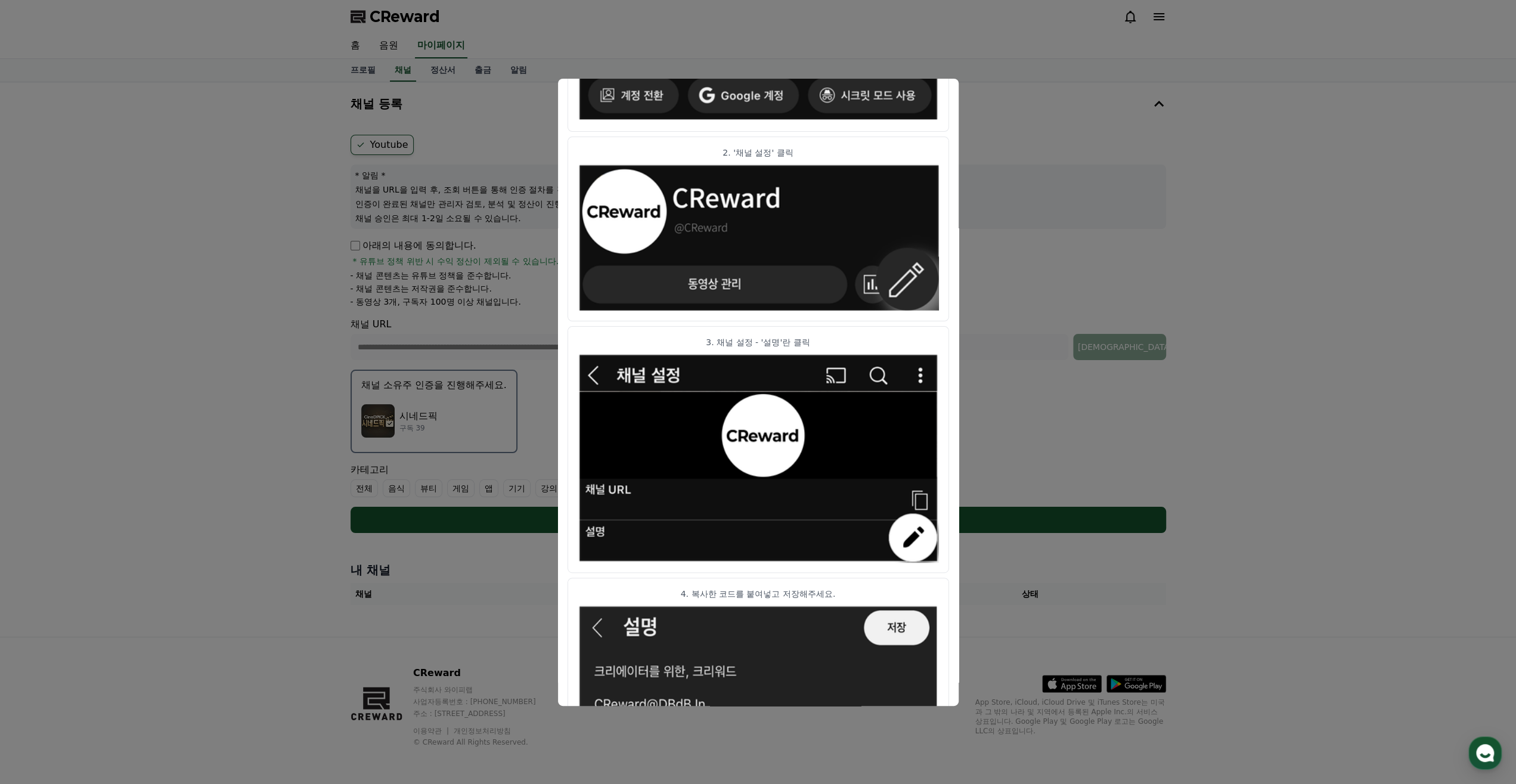
scroll to position [399, 0]
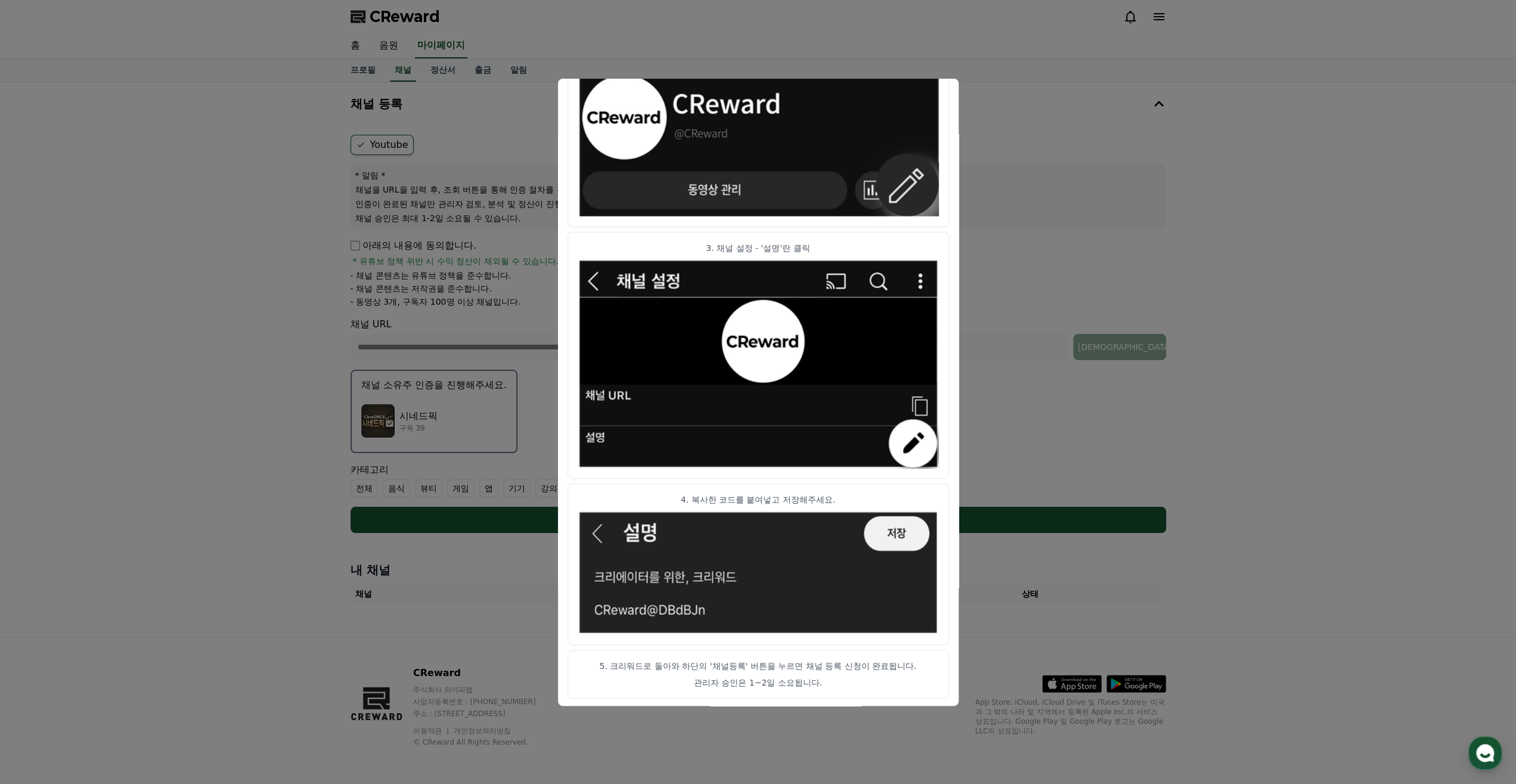
click at [204, 553] on button "close modal" at bounding box center [758, 392] width 1516 height 784
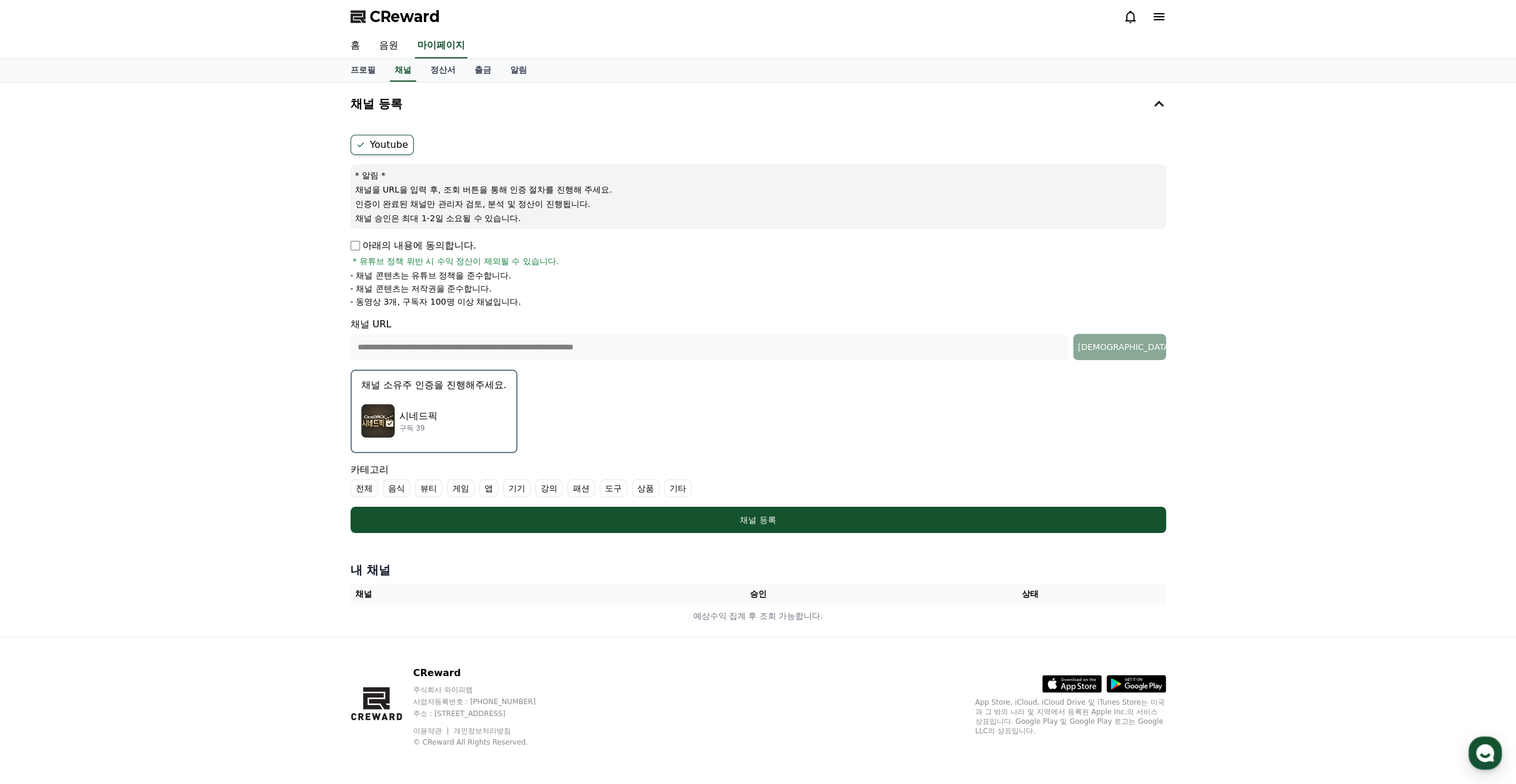
click at [382, 427] on img "button" at bounding box center [378, 421] width 33 height 33
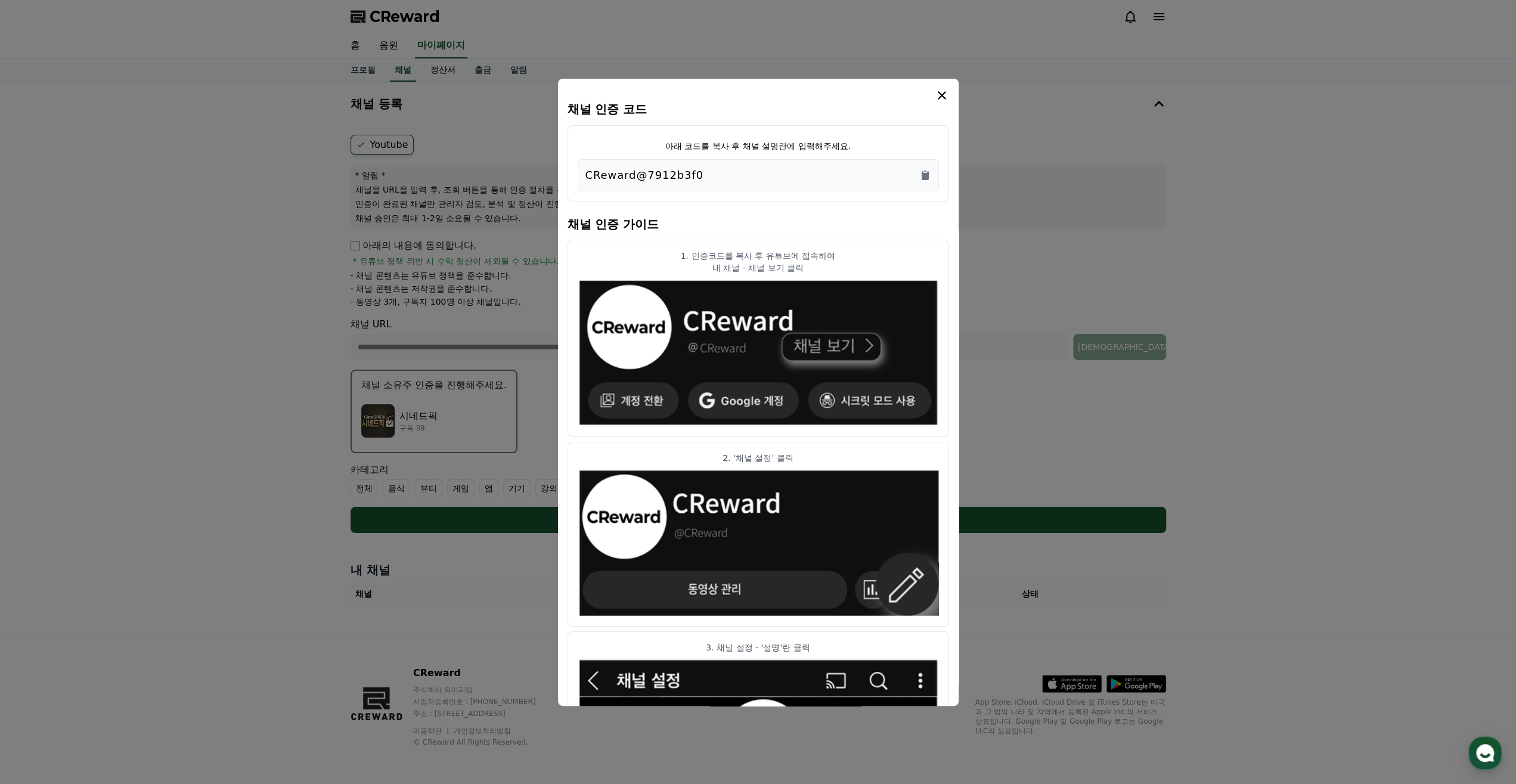
click at [853, 98] on icon "modal" at bounding box center [942, 95] width 14 height 14
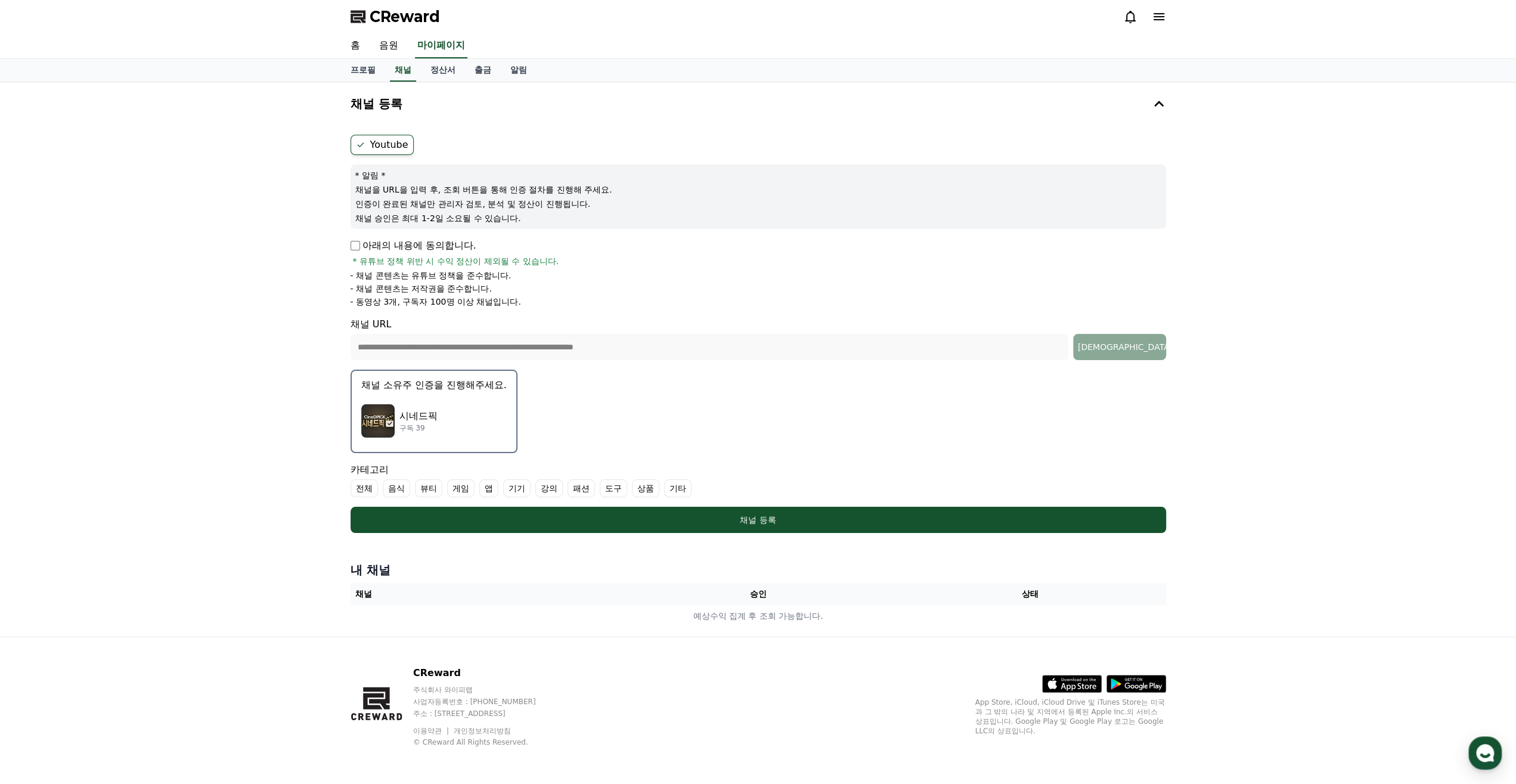
click at [682, 485] on label "기타" at bounding box center [677, 488] width 28 height 18
click at [359, 494] on label "전체" at bounding box center [364, 488] width 28 height 18
drag, startPoint x: 560, startPoint y: 491, endPoint x: 549, endPoint y: 491, distance: 11.0
click at [552, 491] on label "강의" at bounding box center [563, 488] width 28 height 18
click at [561, 491] on label "강의" at bounding box center [563, 488] width 28 height 18
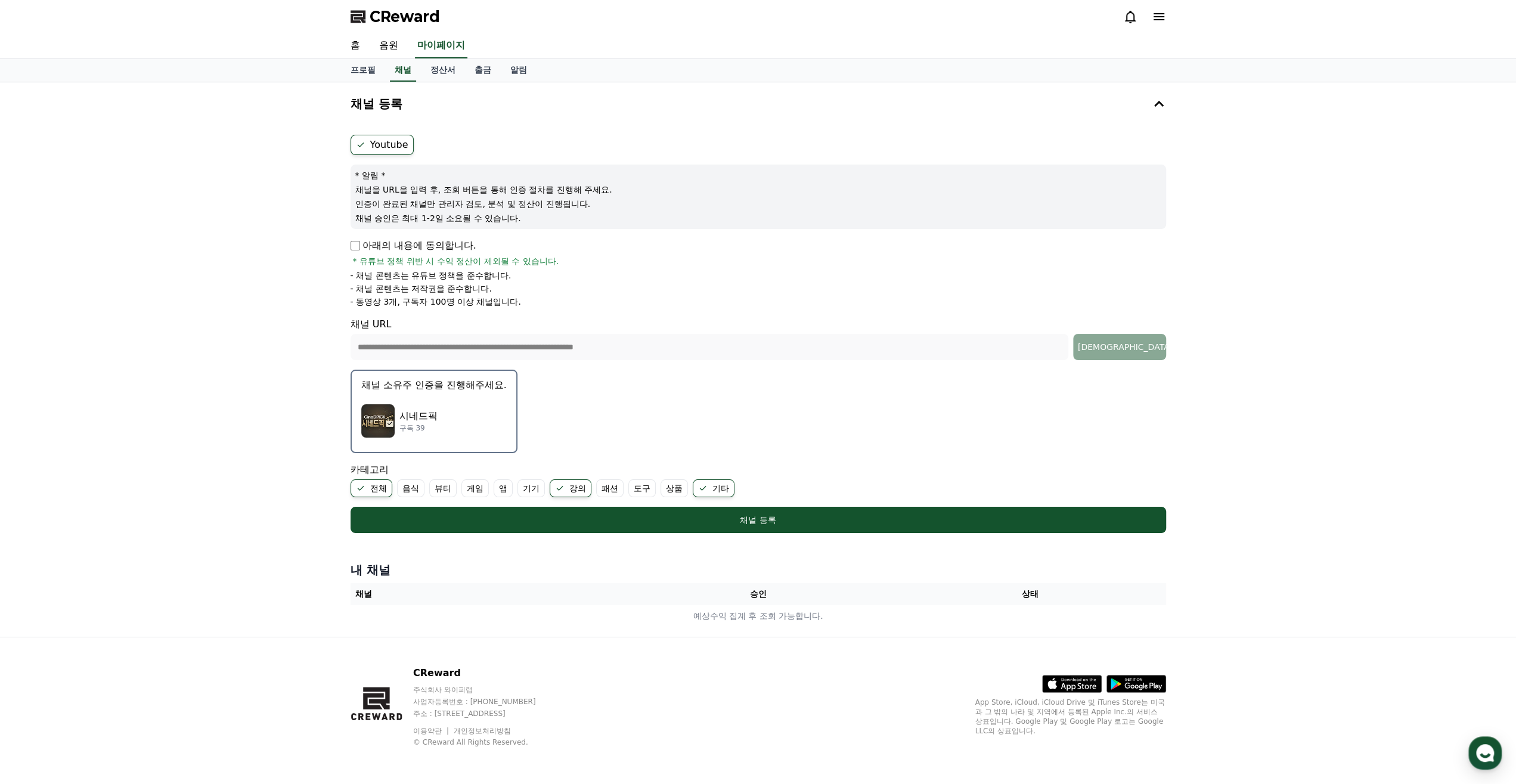
click at [559, 491] on icon at bounding box center [559, 488] width 9 height 9
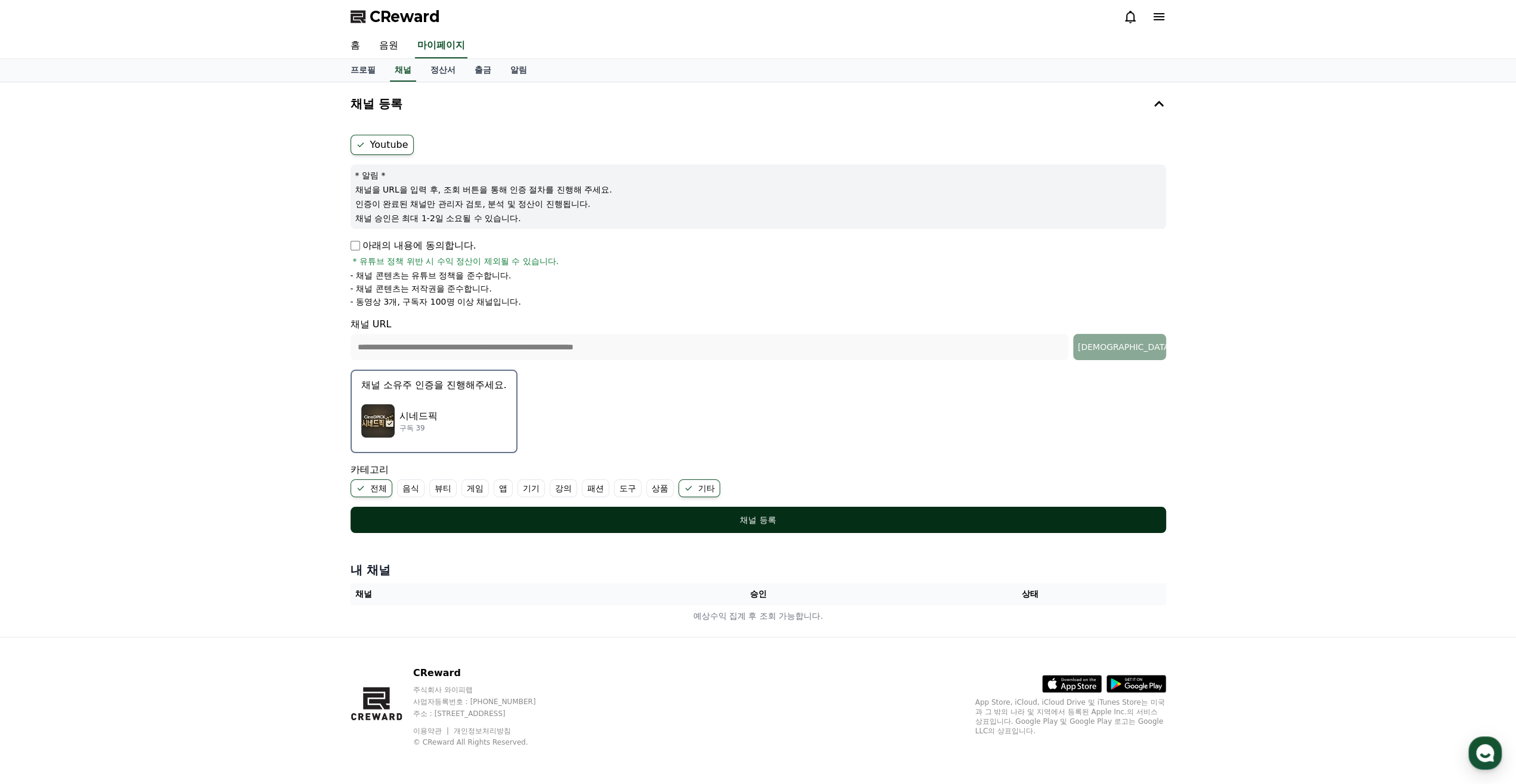
click at [720, 525] on button "채널 등록" at bounding box center [758, 520] width 815 height 26
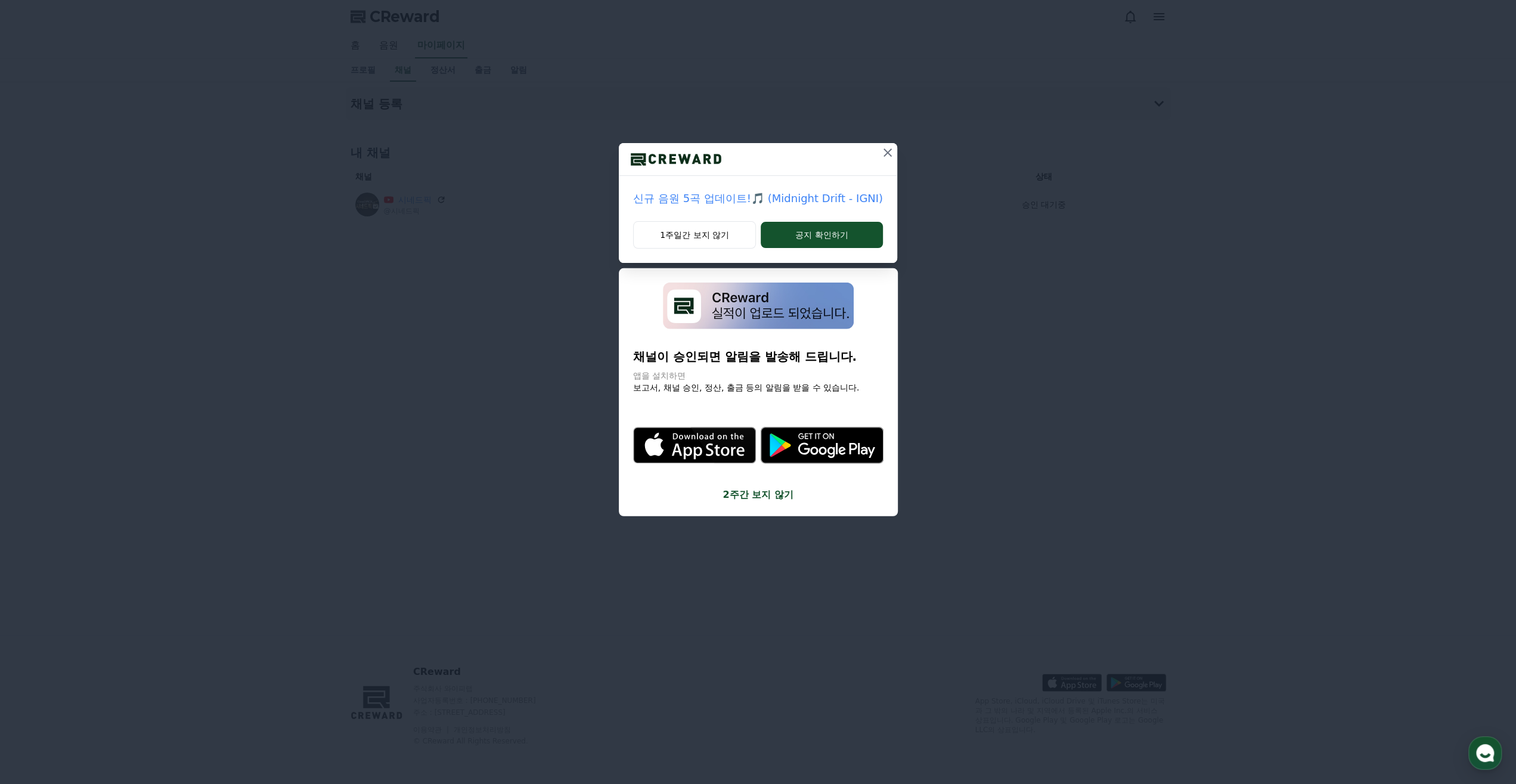
click at [883, 154] on icon at bounding box center [887, 153] width 8 height 8
click at [866, 149] on icon at bounding box center [868, 153] width 14 height 14
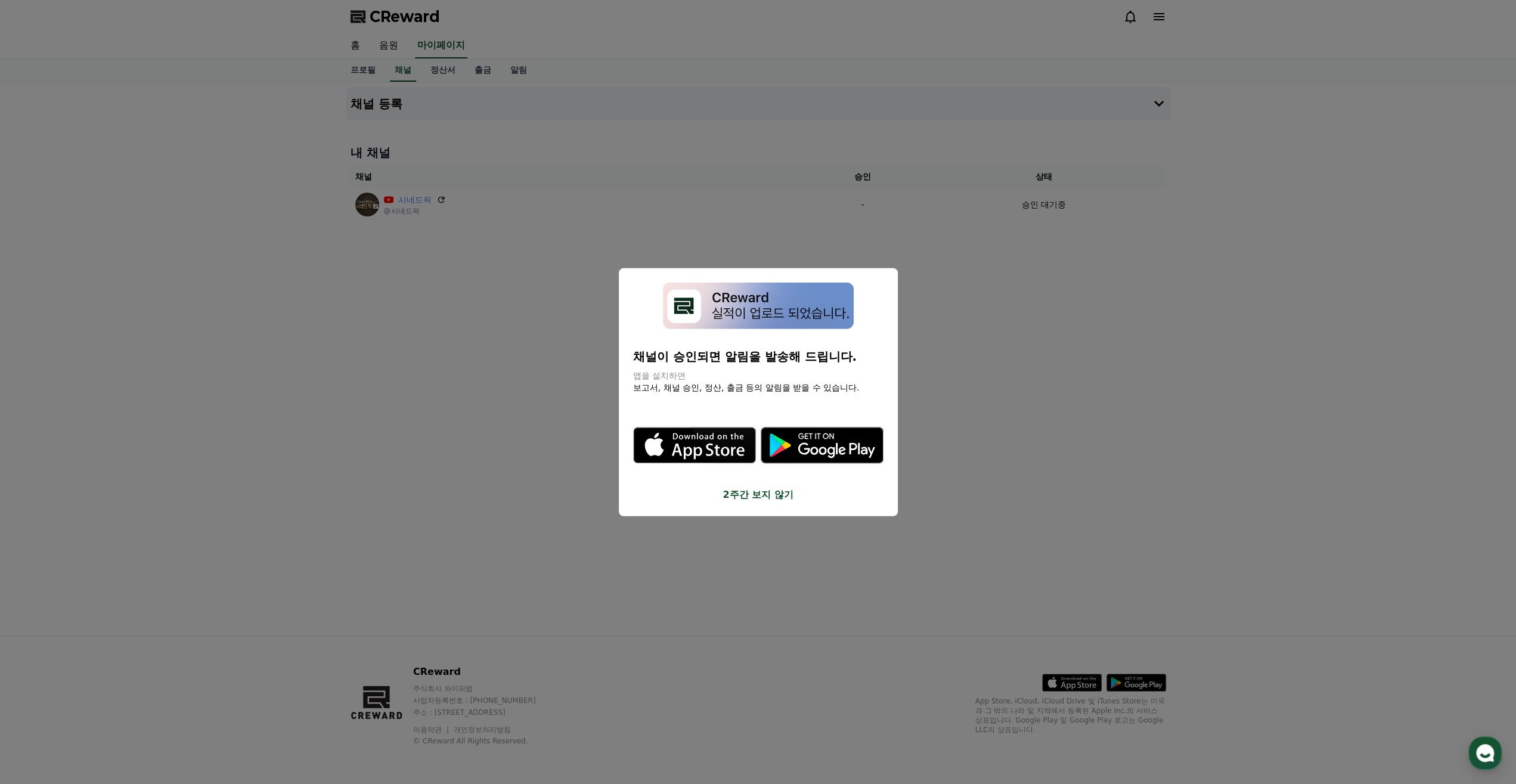
click at [740, 472] on button "close modal" at bounding box center [758, 392] width 1516 height 784
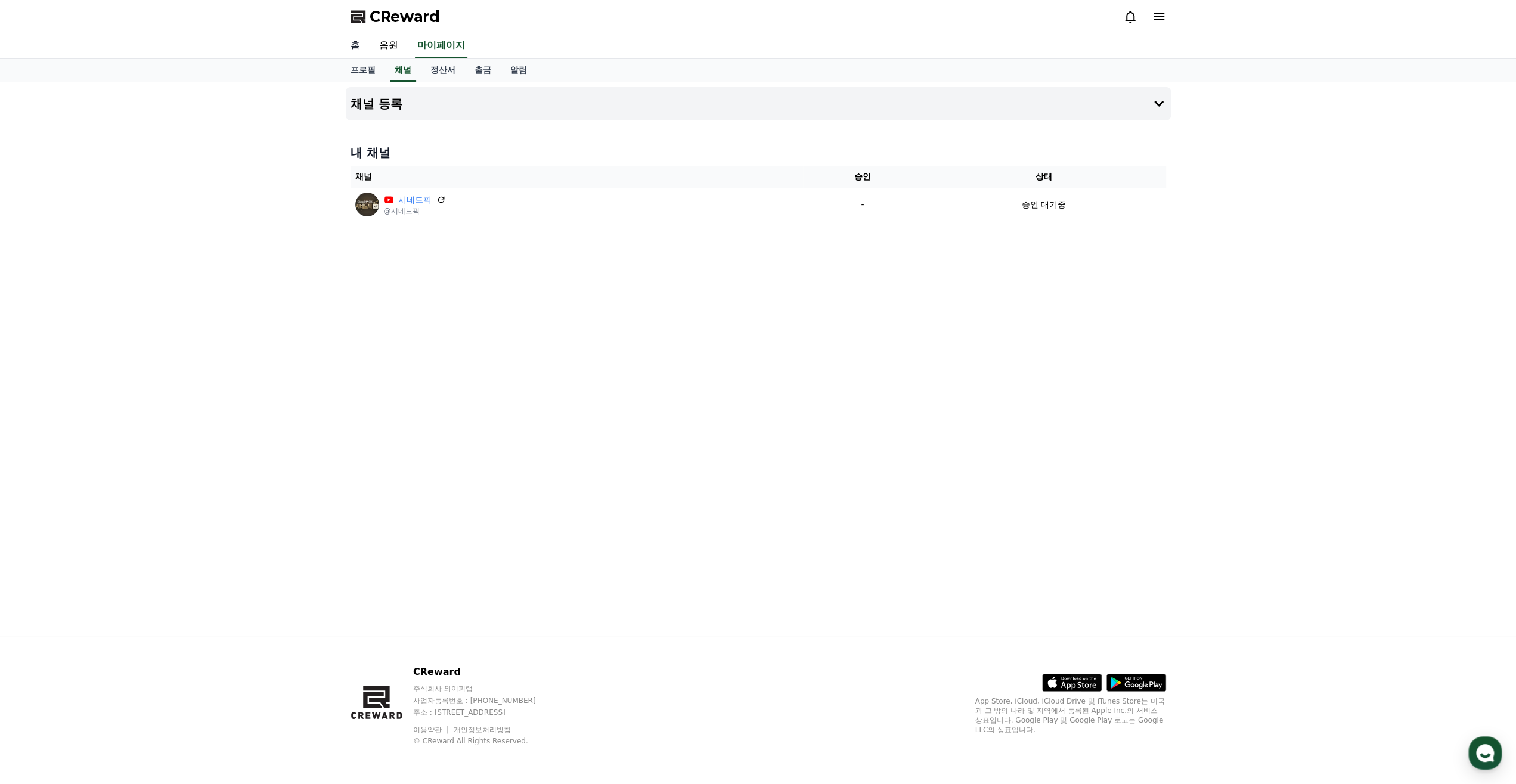
click at [351, 47] on link "홈" at bounding box center [355, 45] width 28 height 25
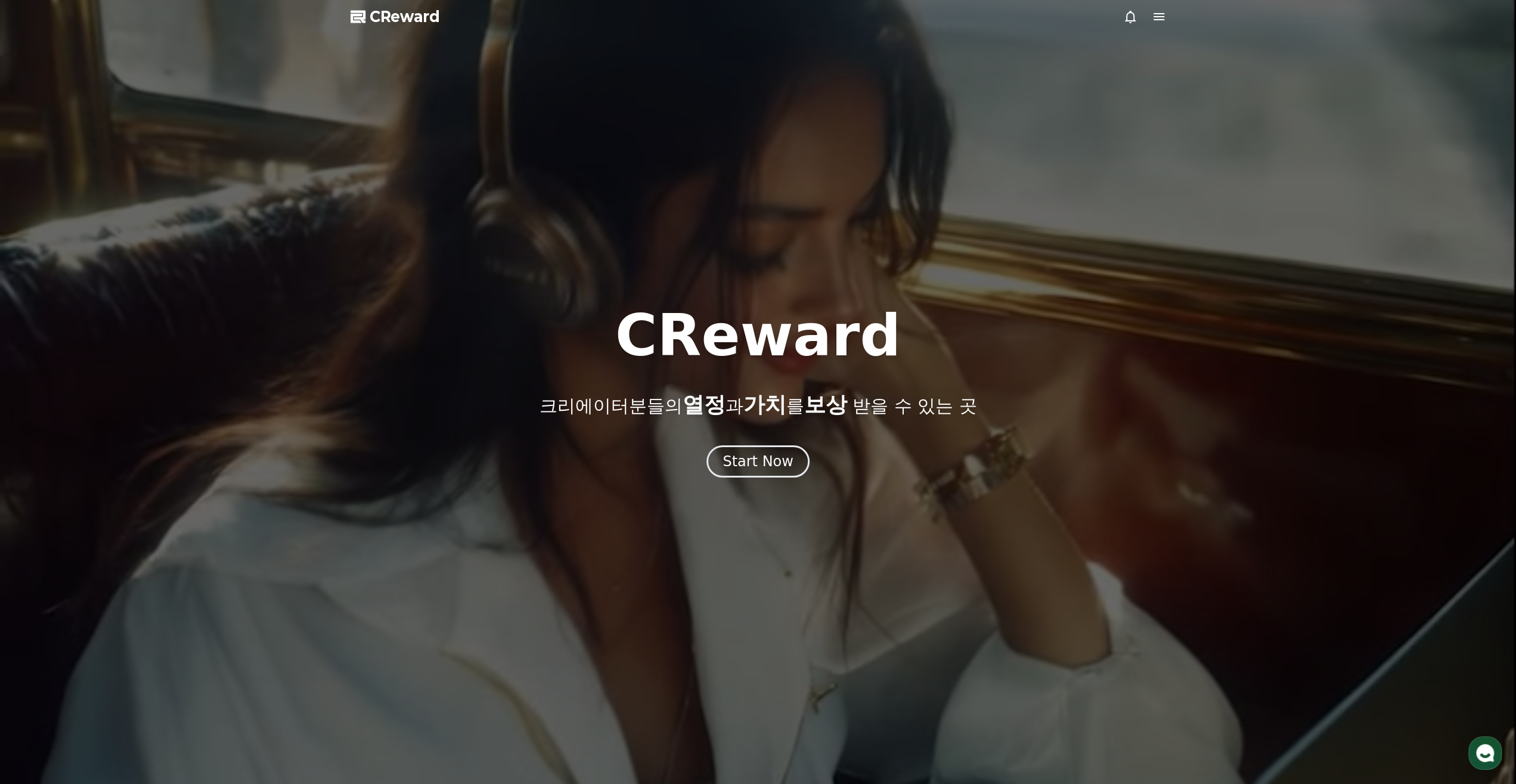
click at [192, 456] on div "Start Now" at bounding box center [758, 462] width 1516 height 33
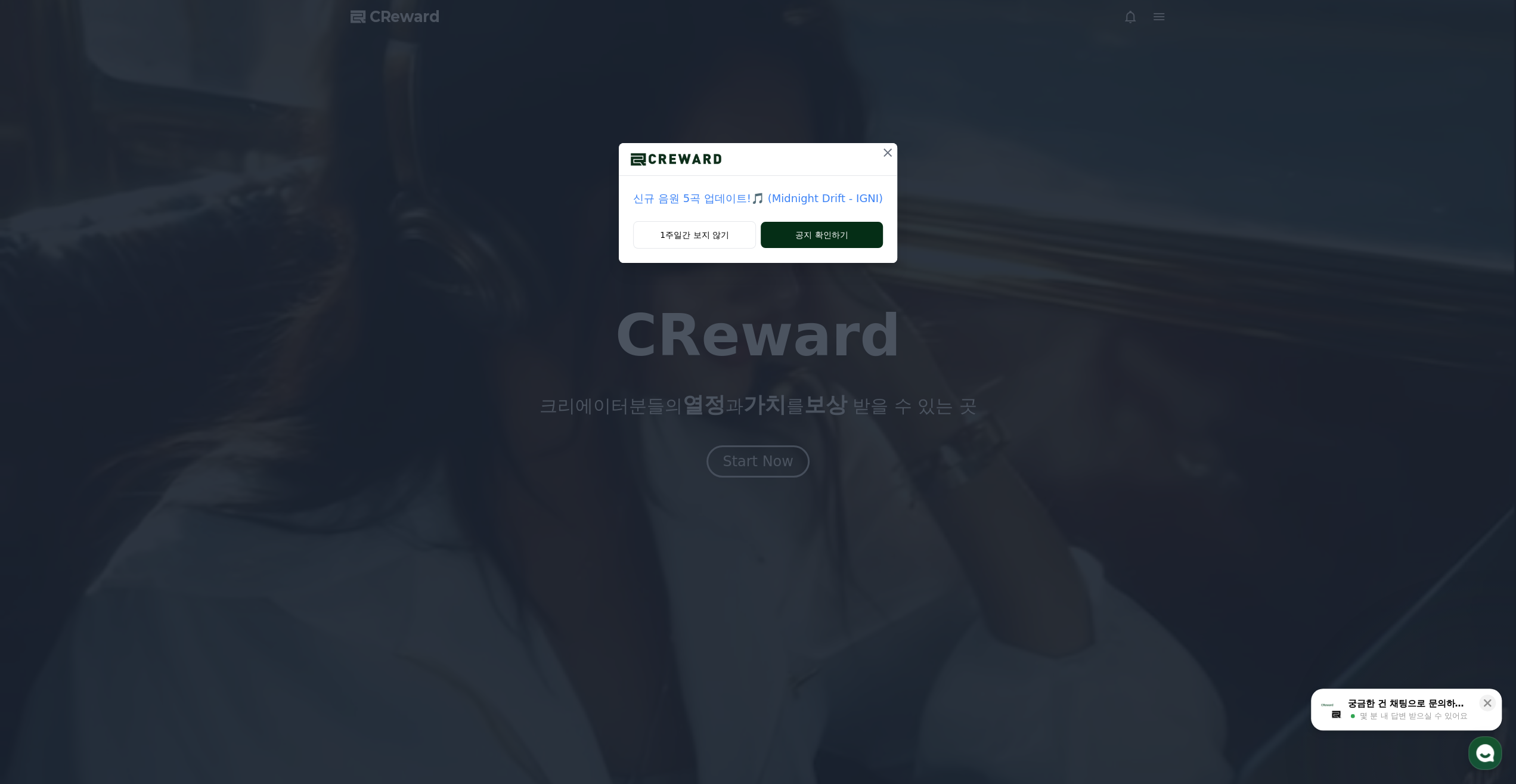
click at [844, 240] on button "공지 확인하기" at bounding box center [822, 235] width 122 height 26
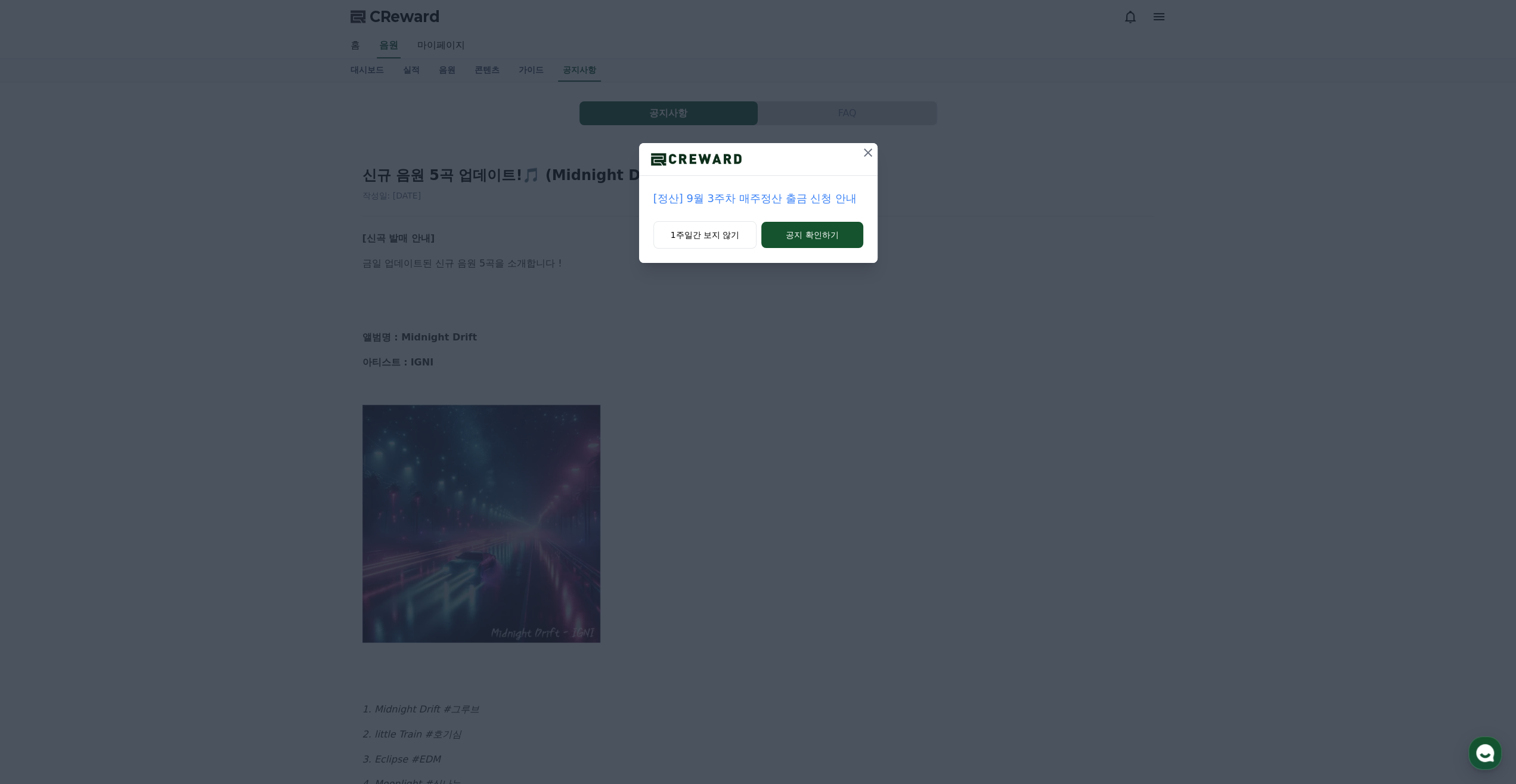
click at [875, 155] on button at bounding box center [868, 152] width 19 height 19
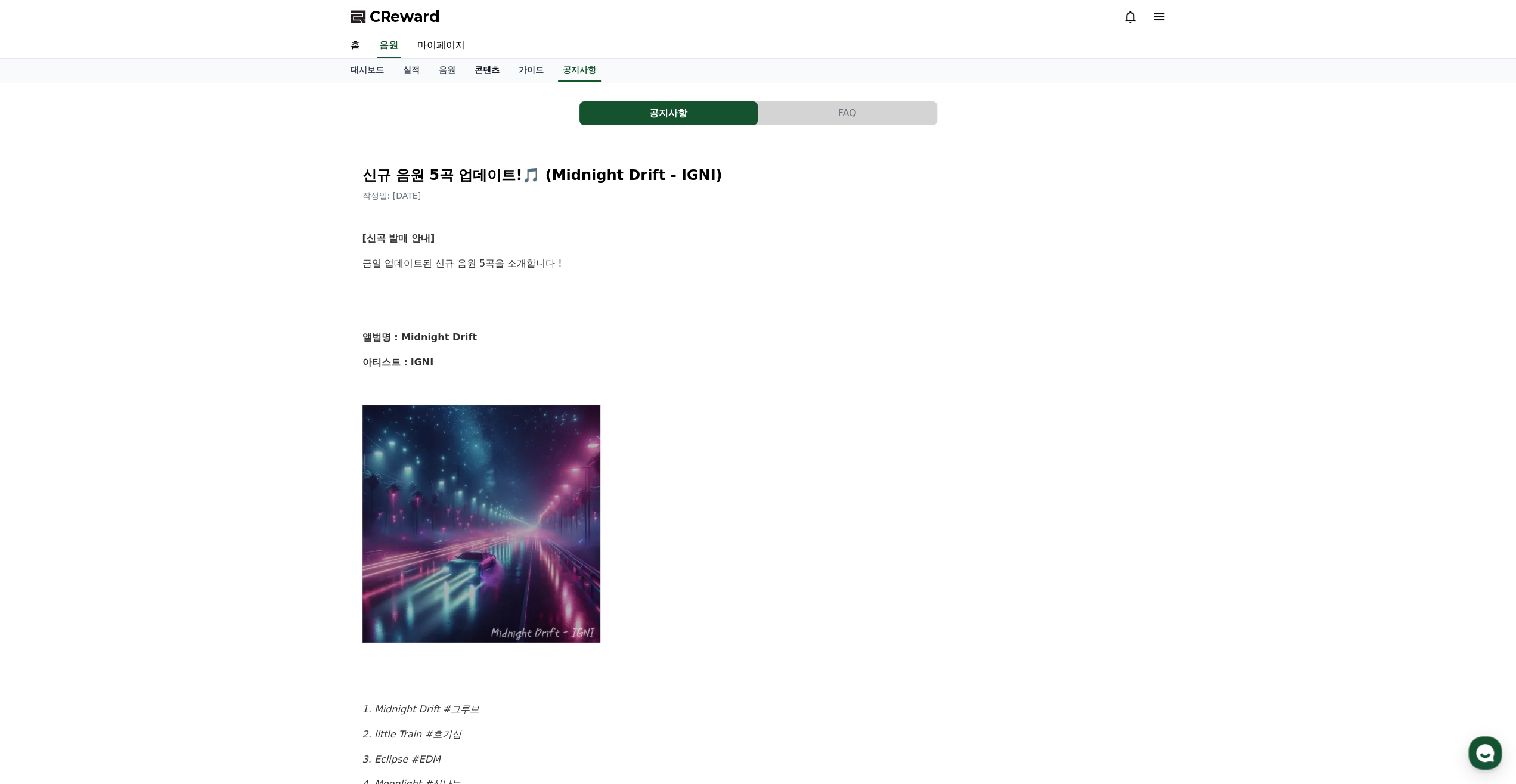
click at [488, 70] on link "콘텐츠" at bounding box center [487, 70] width 44 height 23
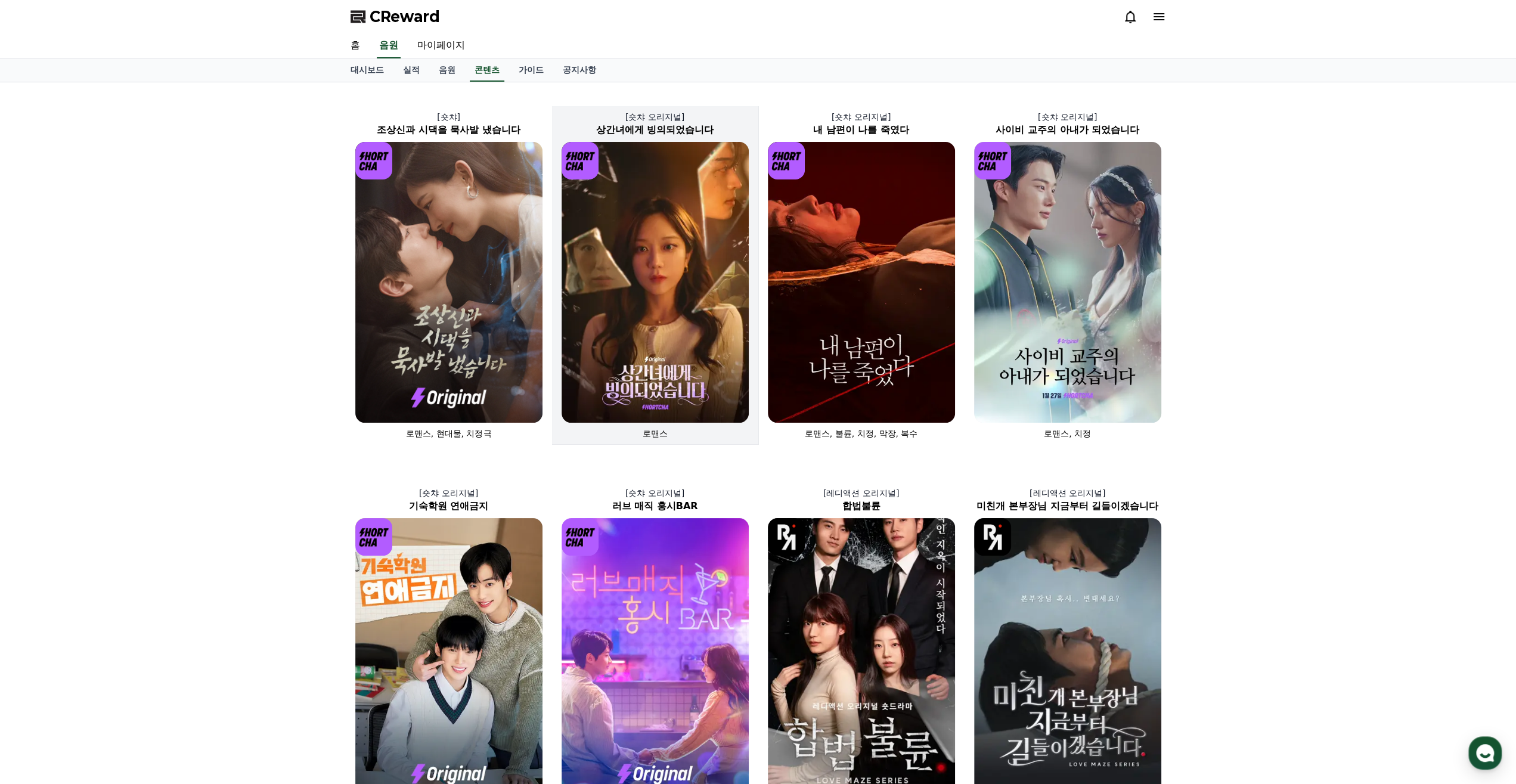
click at [636, 336] on img at bounding box center [655, 282] width 187 height 281
click at [408, 352] on img at bounding box center [448, 282] width 187 height 281
click at [537, 63] on link "가이드" at bounding box center [531, 70] width 44 height 23
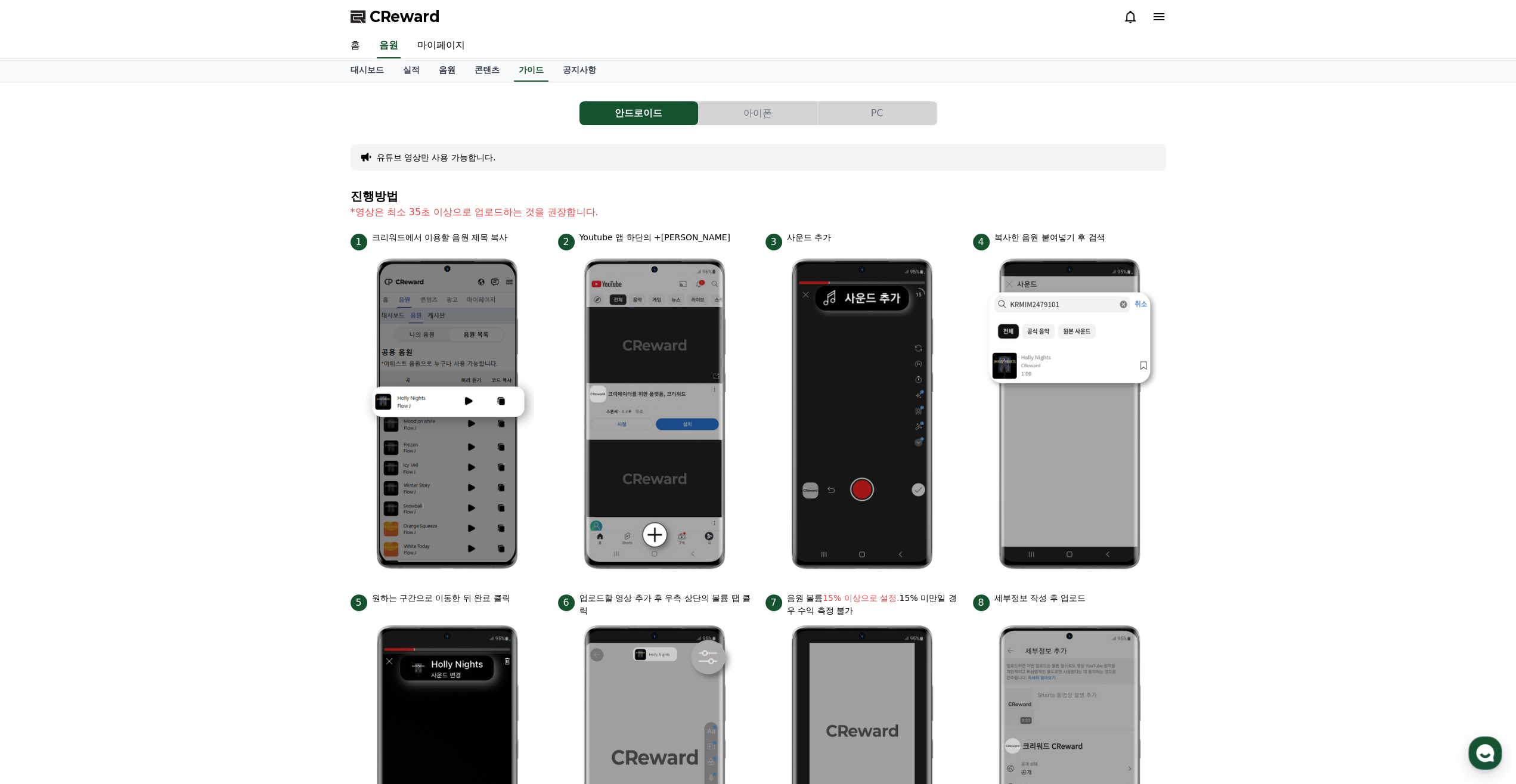
click at [450, 72] on link "음원" at bounding box center [447, 70] width 36 height 23
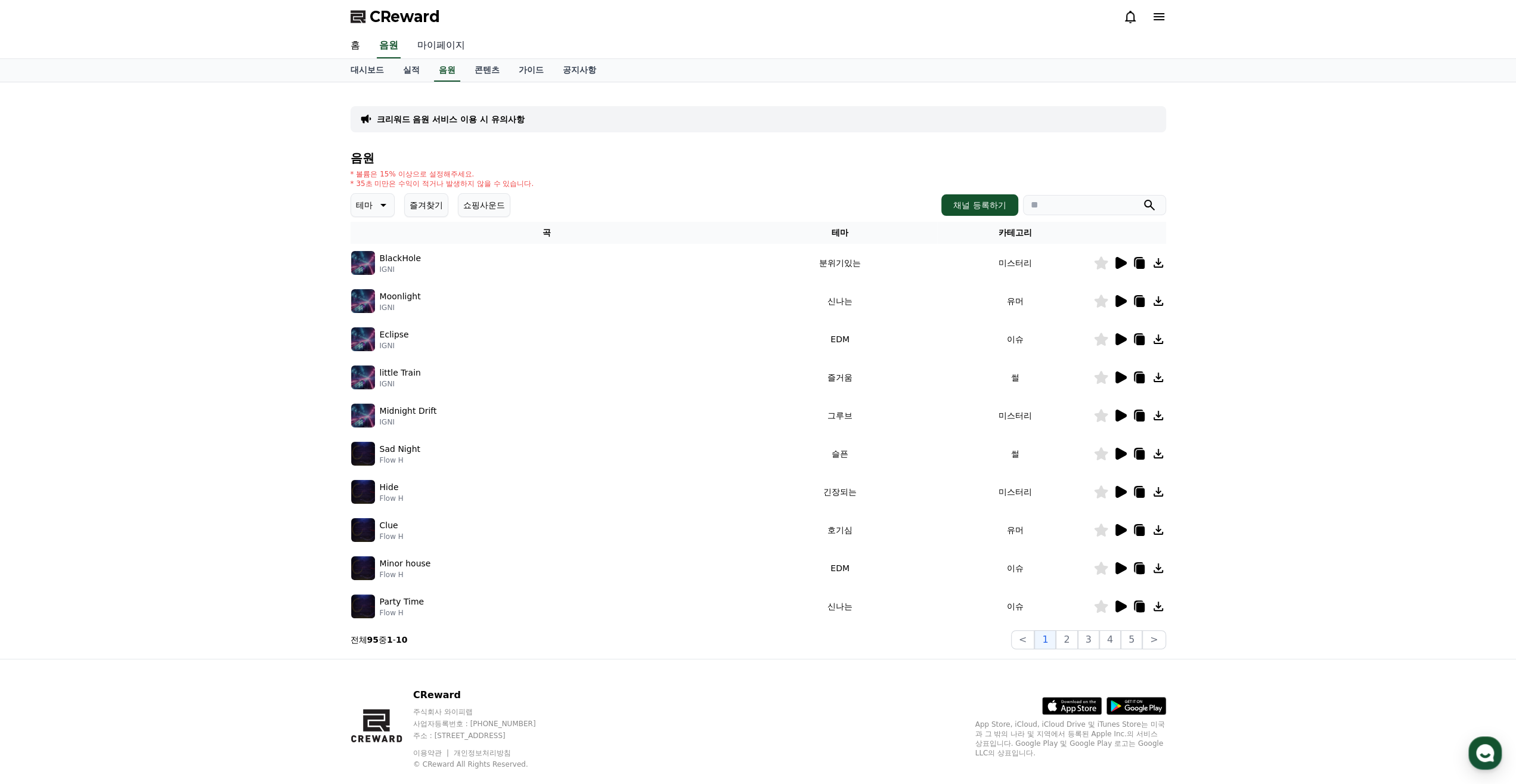
click at [443, 49] on link "마이페이지" at bounding box center [441, 45] width 66 height 25
select select "**********"
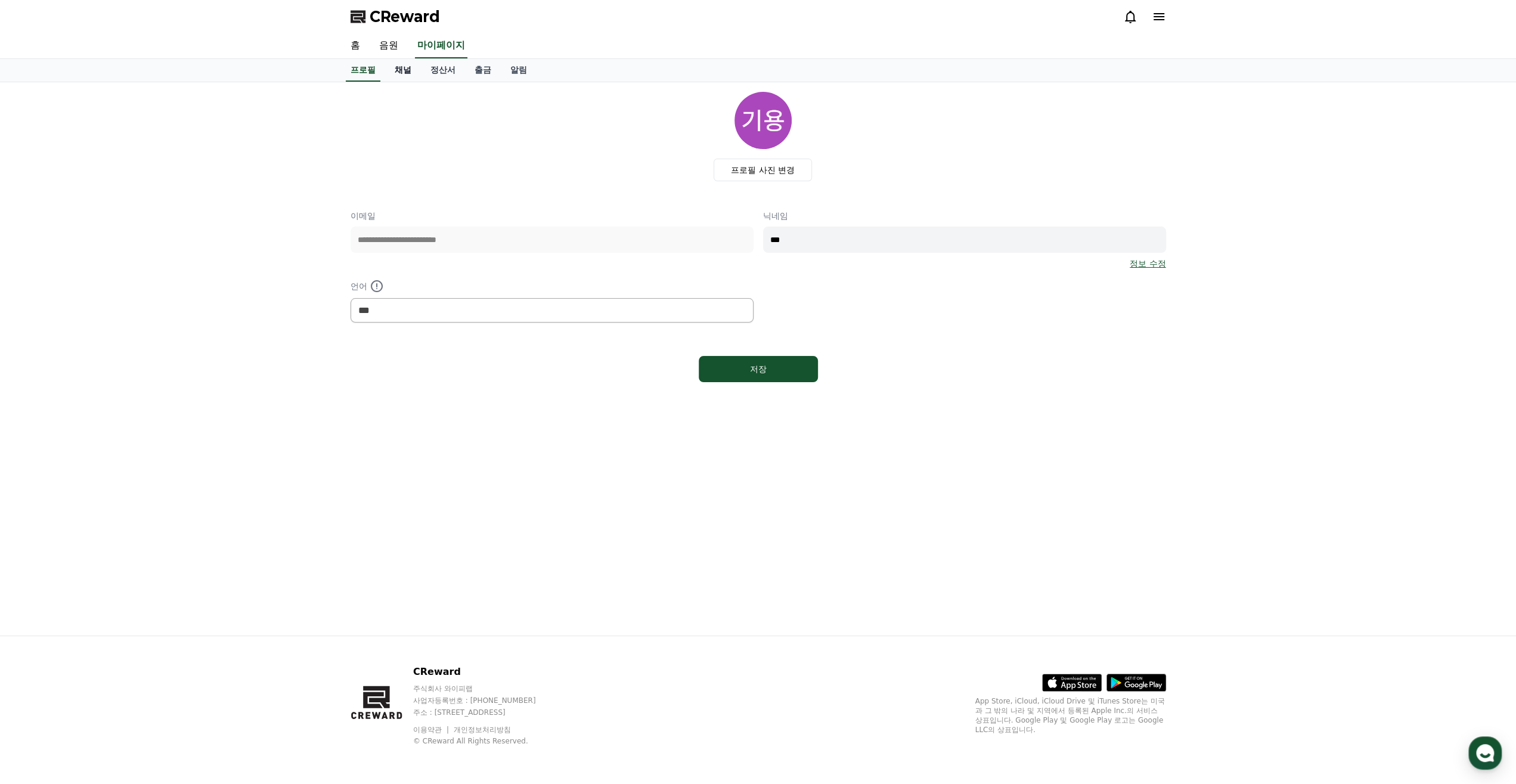
click at [401, 67] on link "채널" at bounding box center [403, 70] width 36 height 23
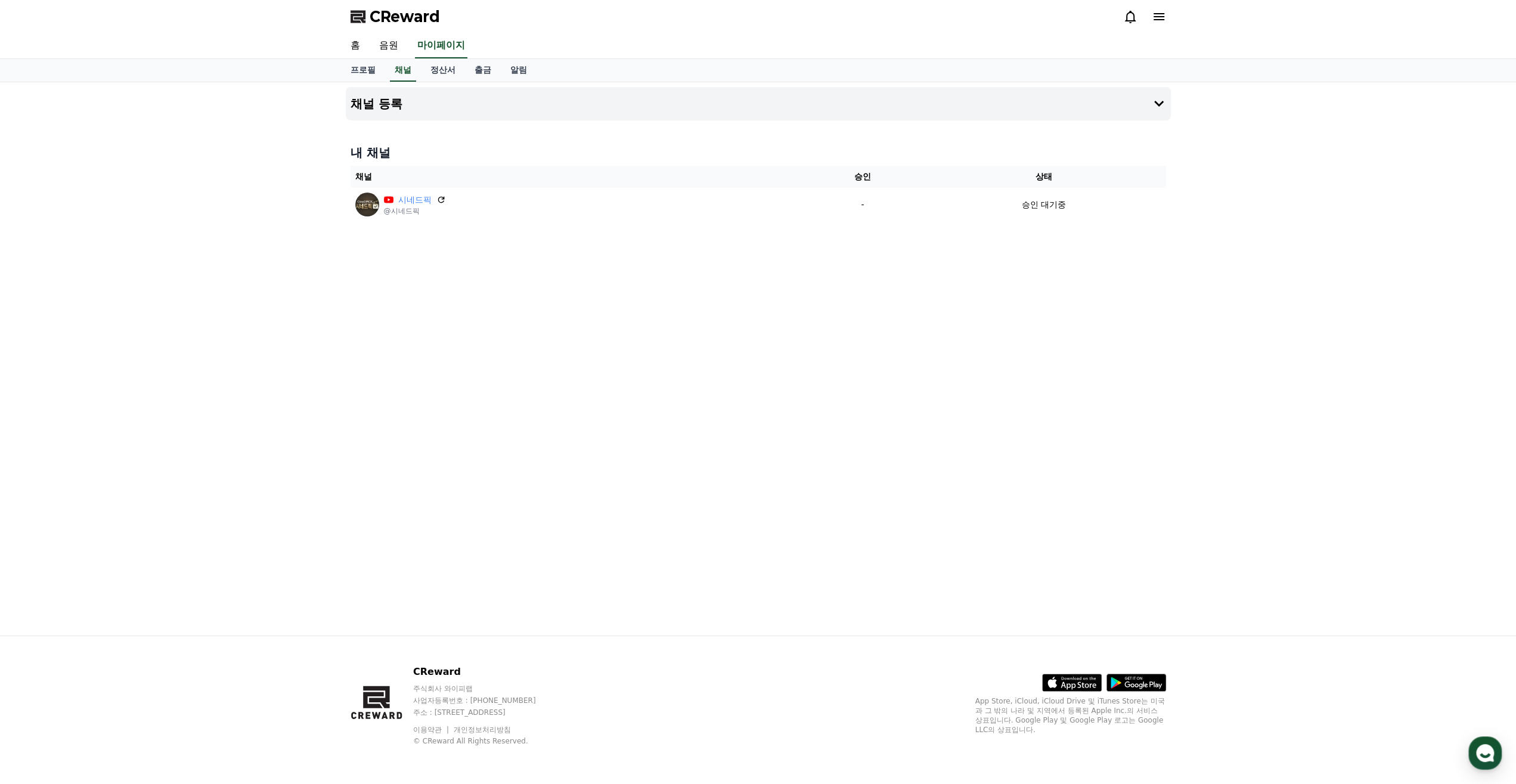
click at [224, 171] on div "채널 등록 내 채널 채널 승인 상태 시네드픽 @시네드픽 - 승인 대기중" at bounding box center [758, 358] width 1516 height 553
